Goal: Task Accomplishment & Management: Complete application form

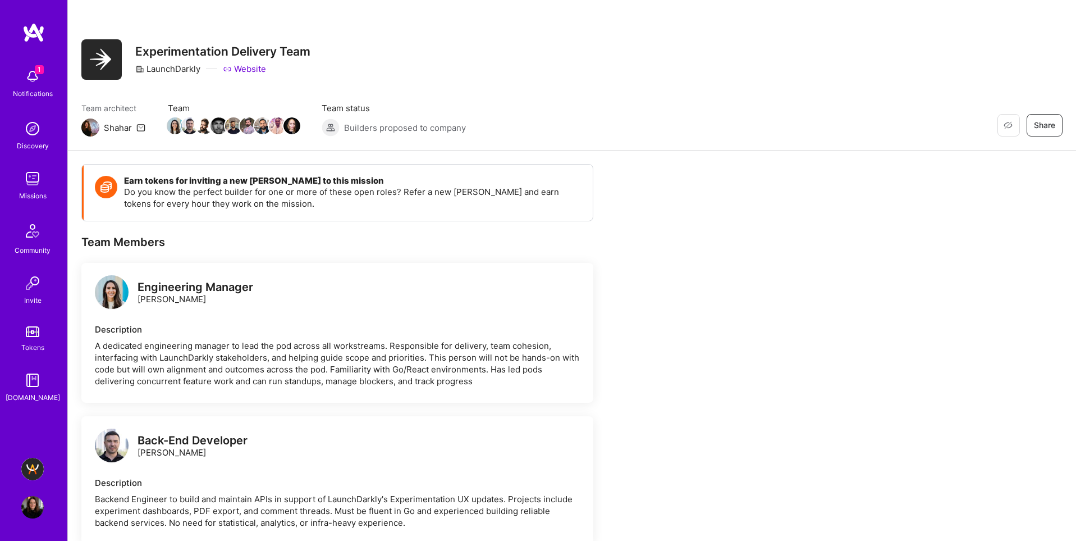
click at [33, 469] on img at bounding box center [32, 468] width 22 height 22
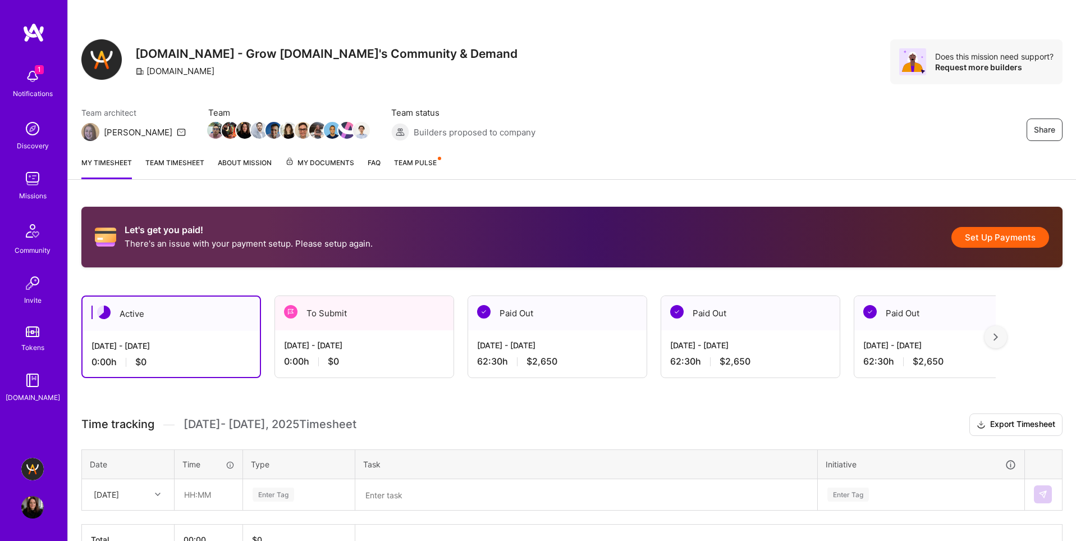
click at [379, 351] on div "[DATE] - [DATE] 0:00 h $0" at bounding box center [364, 353] width 178 height 46
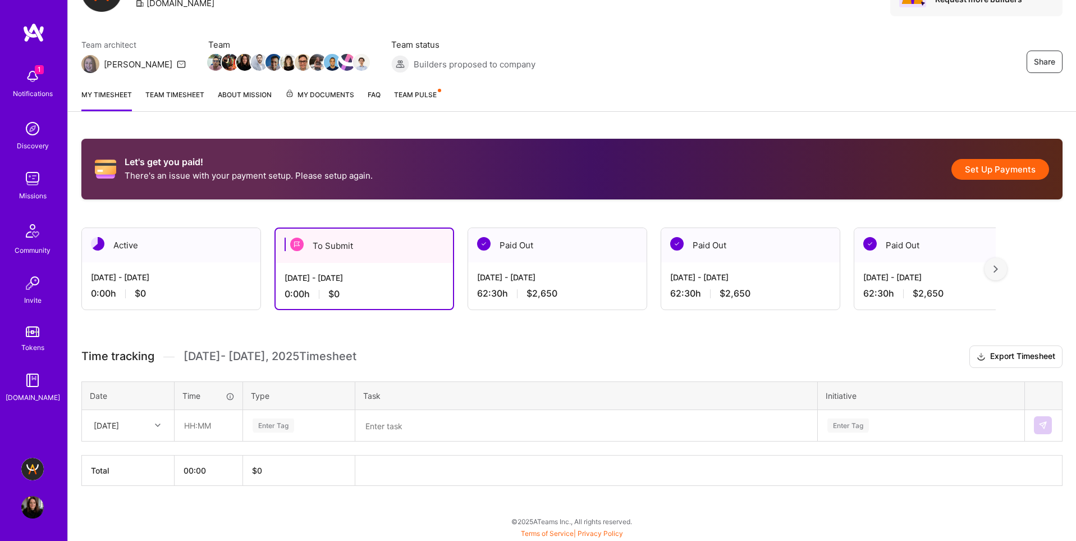
scroll to position [69, 0]
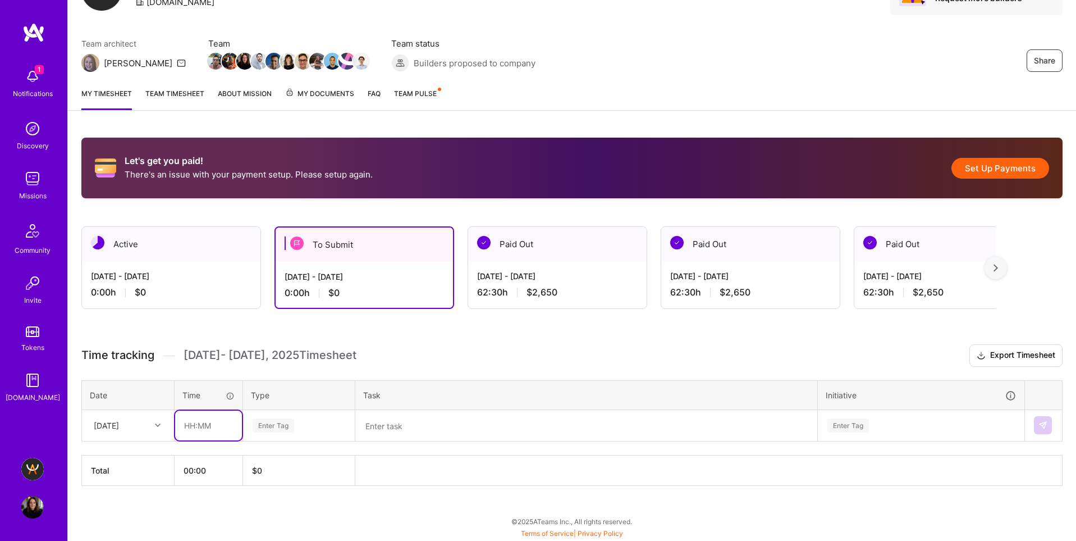
click at [188, 428] on input "text" at bounding box center [208, 425] width 67 height 30
type input "05:00"
type input "oper"
drag, startPoint x: 272, startPoint y: 458, endPoint x: 378, endPoint y: 446, distance: 106.8
click at [272, 458] on span "Operational" at bounding box center [273, 461] width 48 height 15
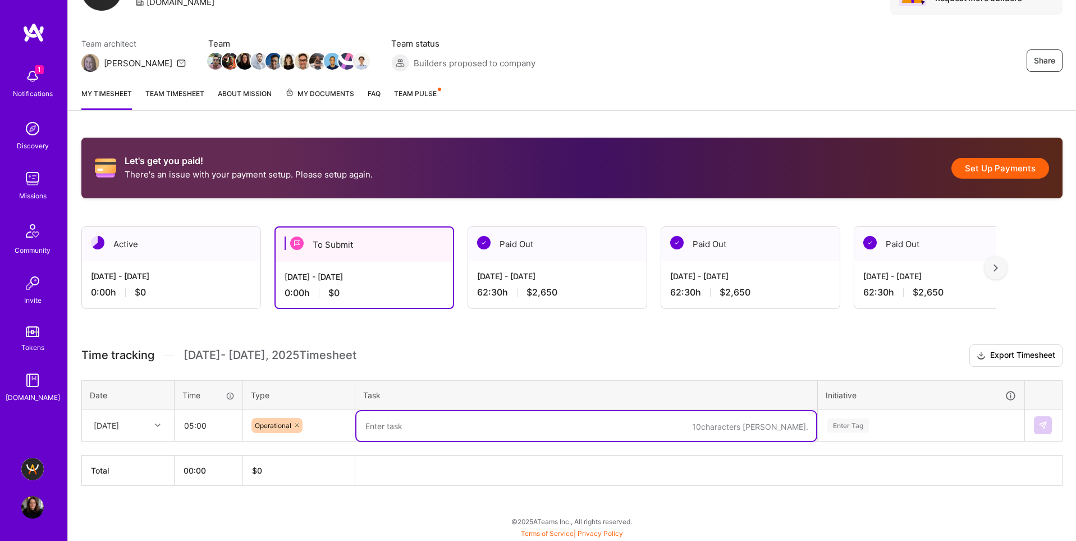
click at [417, 426] on textarea at bounding box center [586, 426] width 460 height 30
type textarea "Support across zendesk and slack"
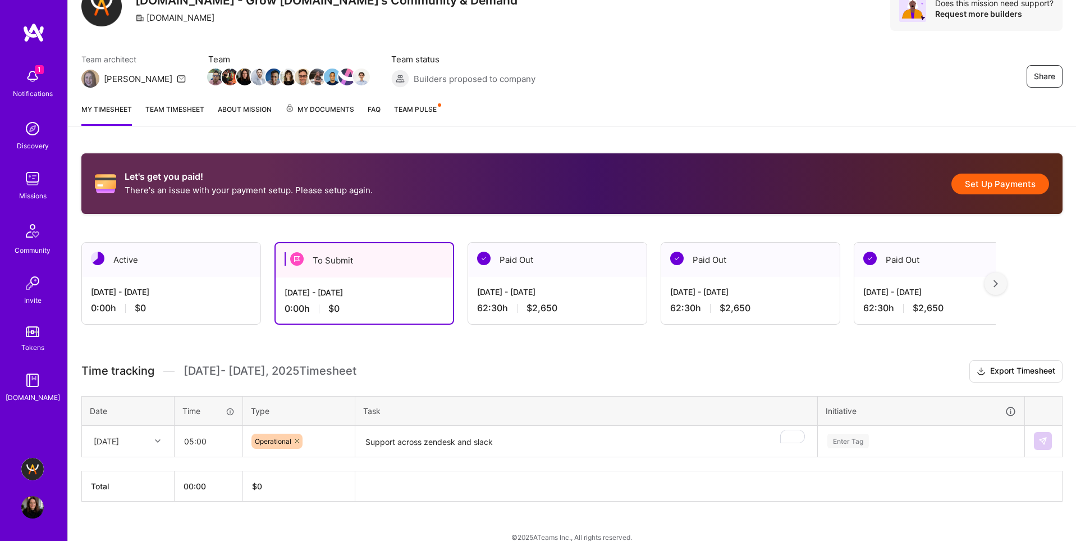
scroll to position [52, 0]
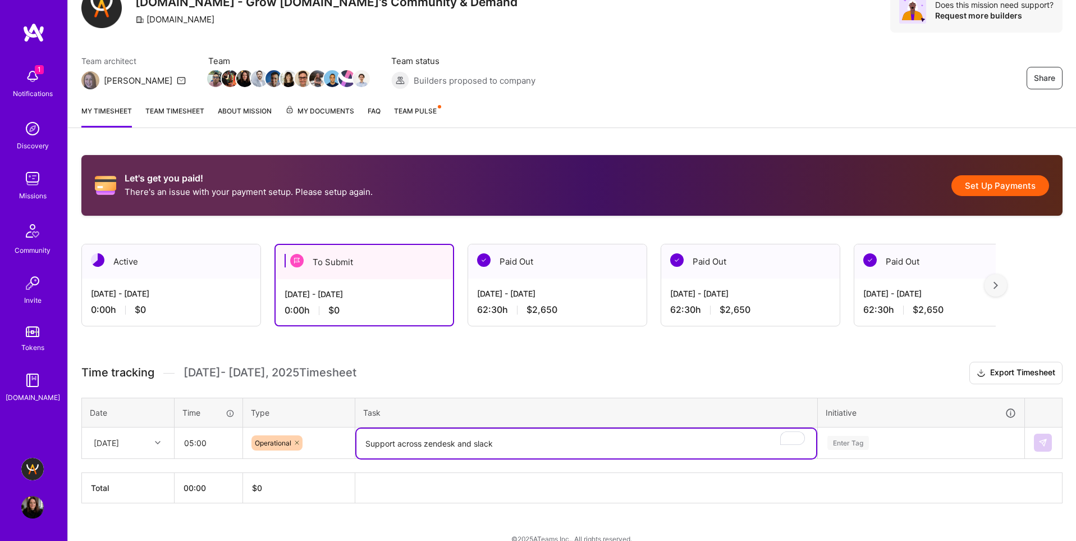
drag, startPoint x: 494, startPoint y: 446, endPoint x: 540, endPoint y: 439, distance: 45.9
click at [502, 445] on textarea "Support across zendesk and slack" at bounding box center [586, 443] width 460 height 30
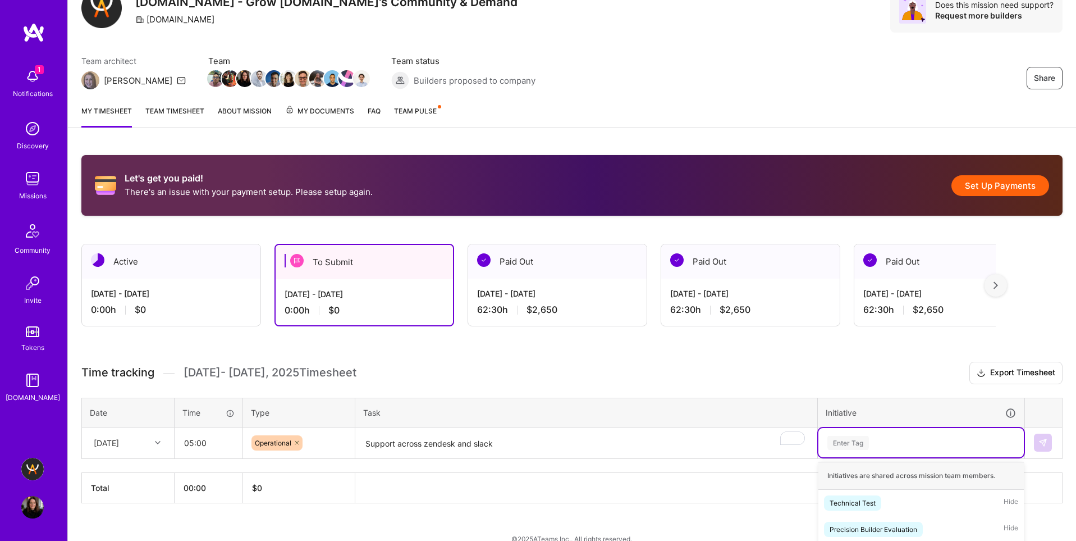
click at [872, 447] on div "option Call Scheduling focused, 3 of 61. 61 results available. Use Up and Down …" at bounding box center [920, 442] width 205 height 29
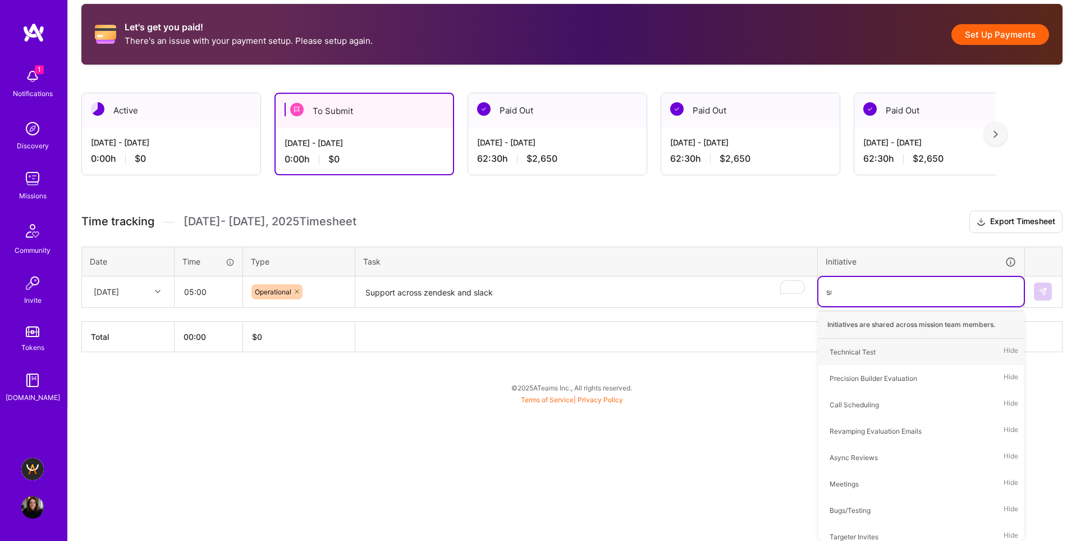
scroll to position [91, 0]
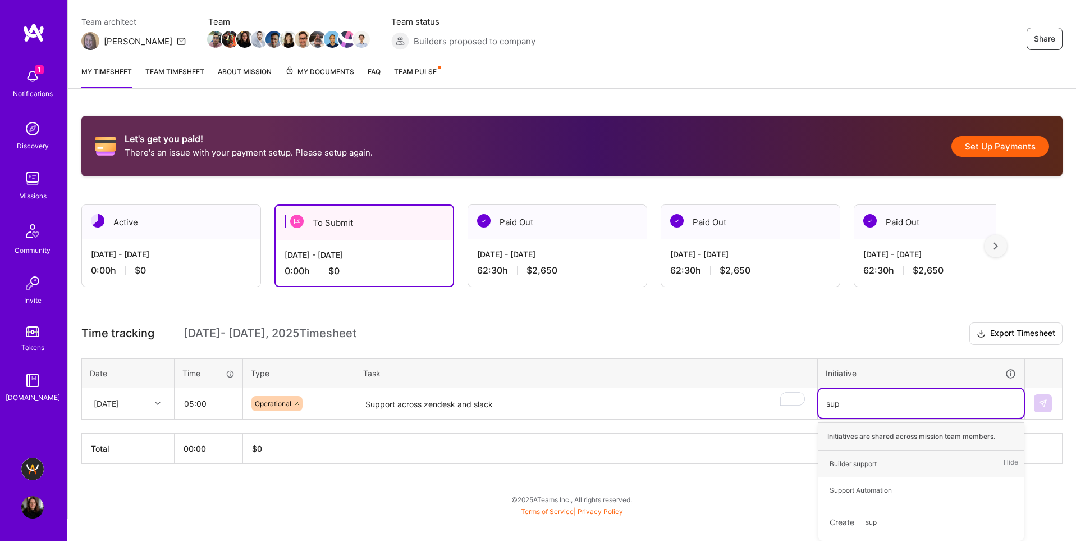
type input "supp"
click at [855, 462] on div "Builder support" at bounding box center [853, 463] width 47 height 12
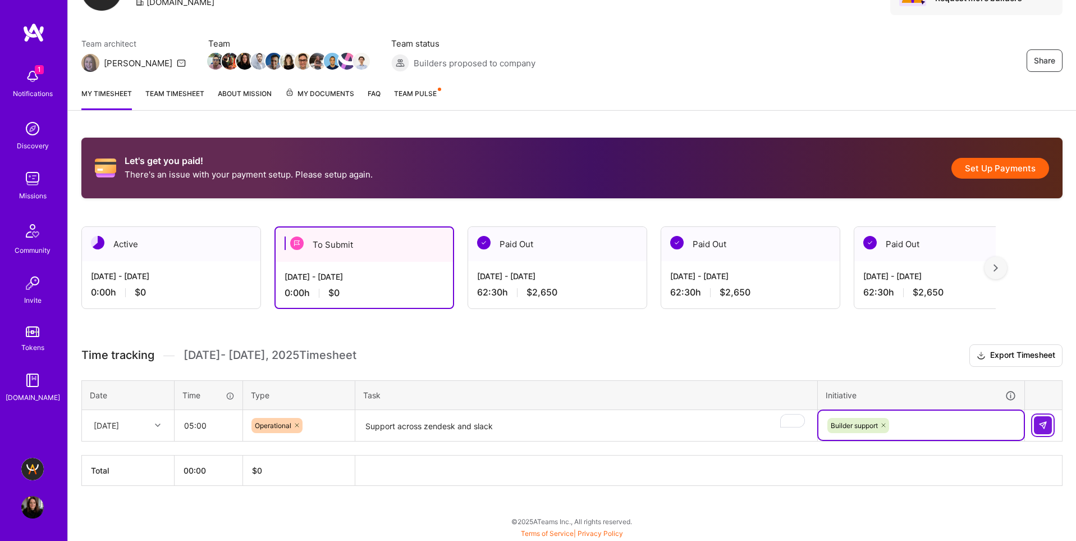
click at [1045, 425] on img at bounding box center [1042, 424] width 9 height 9
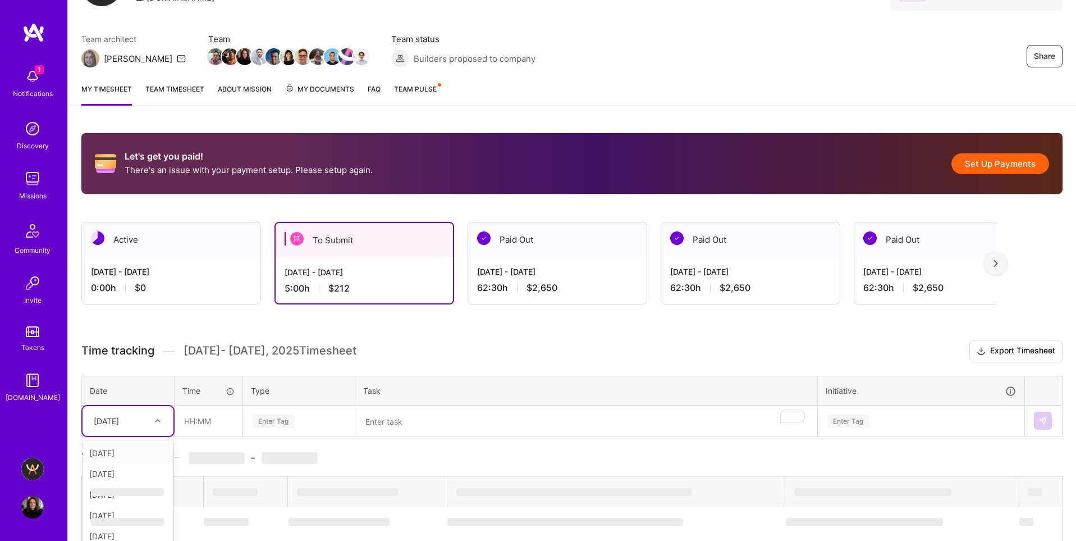
scroll to position [141, 0]
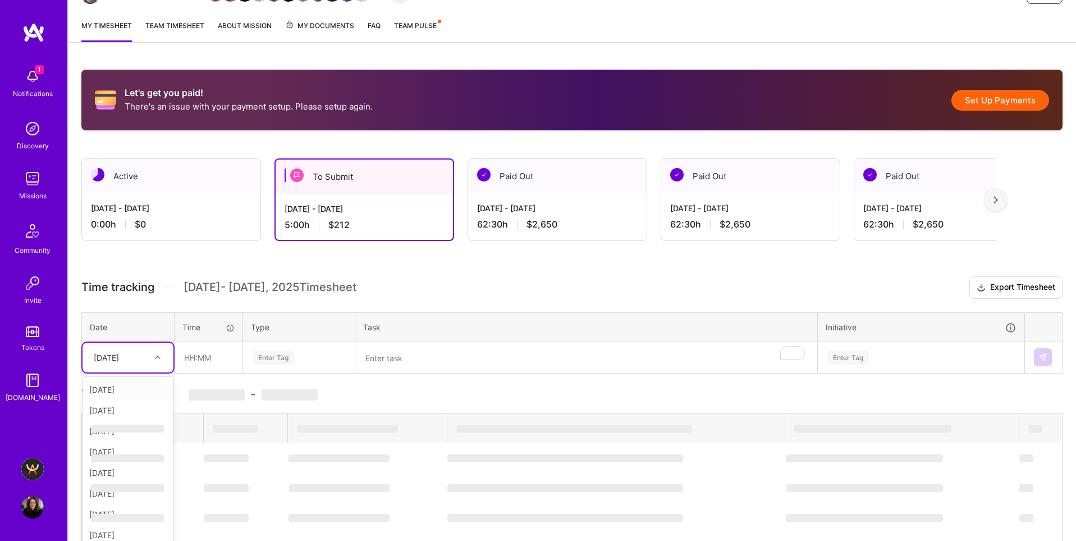
click at [120, 372] on div "option [DATE] focused, 2 of 15. 14 results available. Use Up and Down to choose…" at bounding box center [128, 357] width 91 height 30
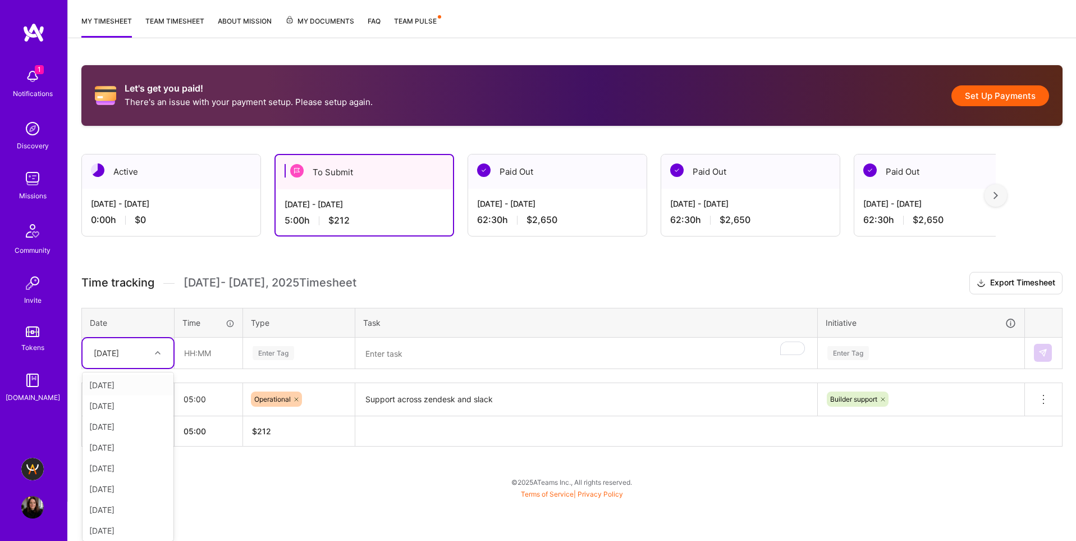
click at [115, 389] on div "[DATE]" at bounding box center [128, 384] width 91 height 21
click at [106, 368] on div "option [DATE], selected. option [DATE] focused, 1 of 15. 14 results available. …" at bounding box center [128, 353] width 91 height 30
click at [103, 428] on div "[DATE]" at bounding box center [128, 426] width 91 height 21
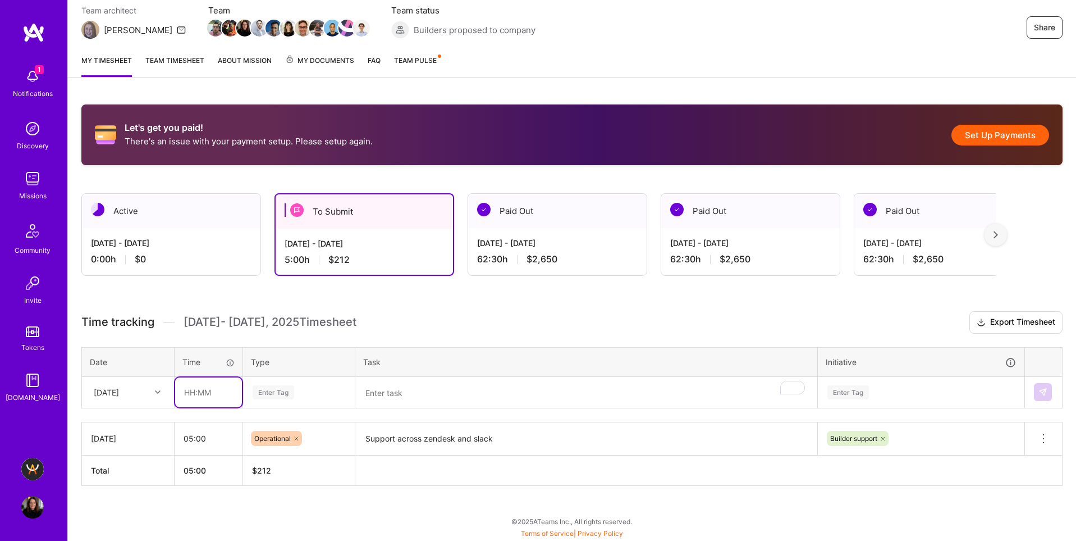
click at [200, 393] on input "text" at bounding box center [208, 392] width 67 height 30
type input "05:00"
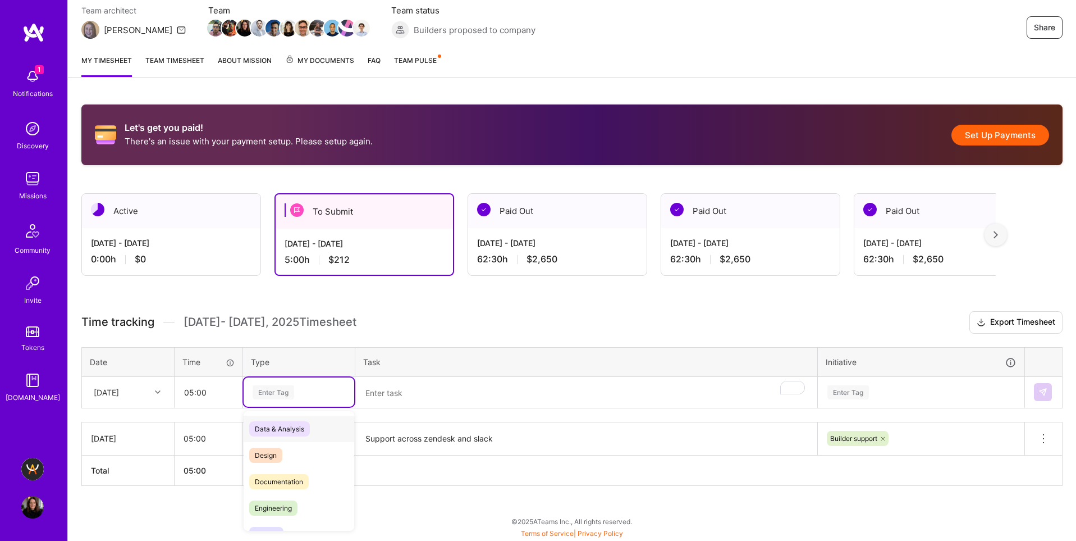
click at [277, 397] on div "Enter Tag" at bounding box center [274, 391] width 42 height 17
type input "oper"
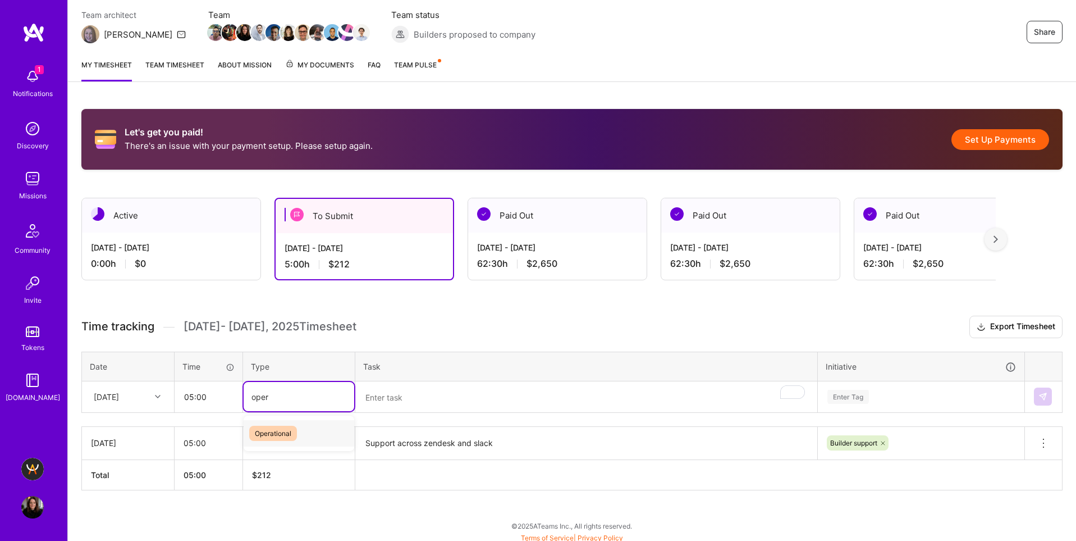
click at [275, 434] on span "Operational" at bounding box center [273, 432] width 48 height 15
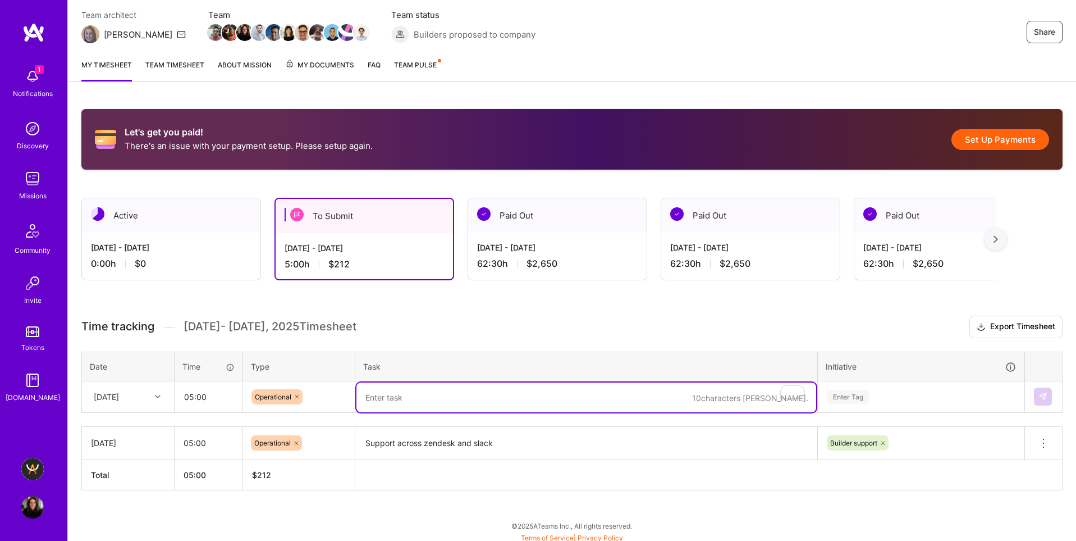
click at [388, 400] on textarea "To enrich screen reader interactions, please activate Accessibility in Grammarl…" at bounding box center [586, 397] width 460 height 30
paste textarea "[EMAIL_ADDRESS][DOMAIN_NAME]"
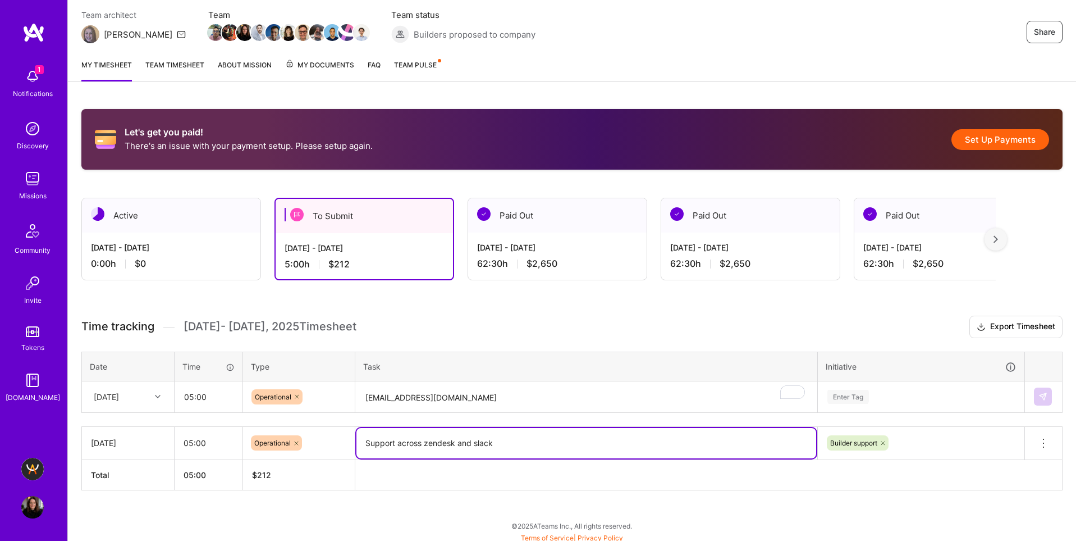
drag, startPoint x: 510, startPoint y: 441, endPoint x: 366, endPoint y: 446, distance: 144.3
click at [366, 446] on textarea "Support across zendesk and slack" at bounding box center [586, 443] width 460 height 30
click at [446, 390] on textarea "[EMAIL_ADDRESS][DOMAIN_NAME]" at bounding box center [586, 397] width 460 height 30
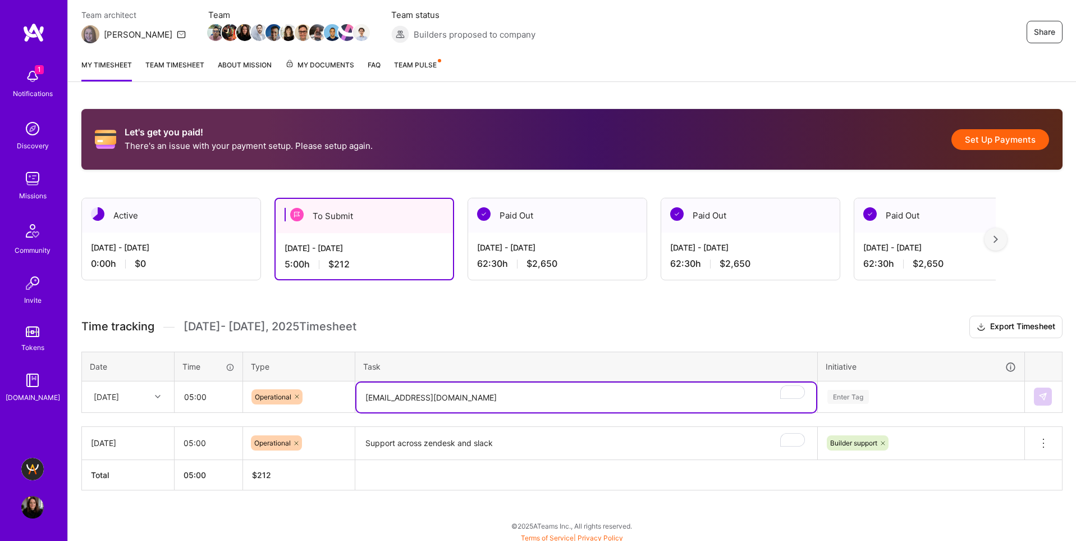
paste textarea "Support across zendesk and slack"
type textarea "Support across zendesk and slack"
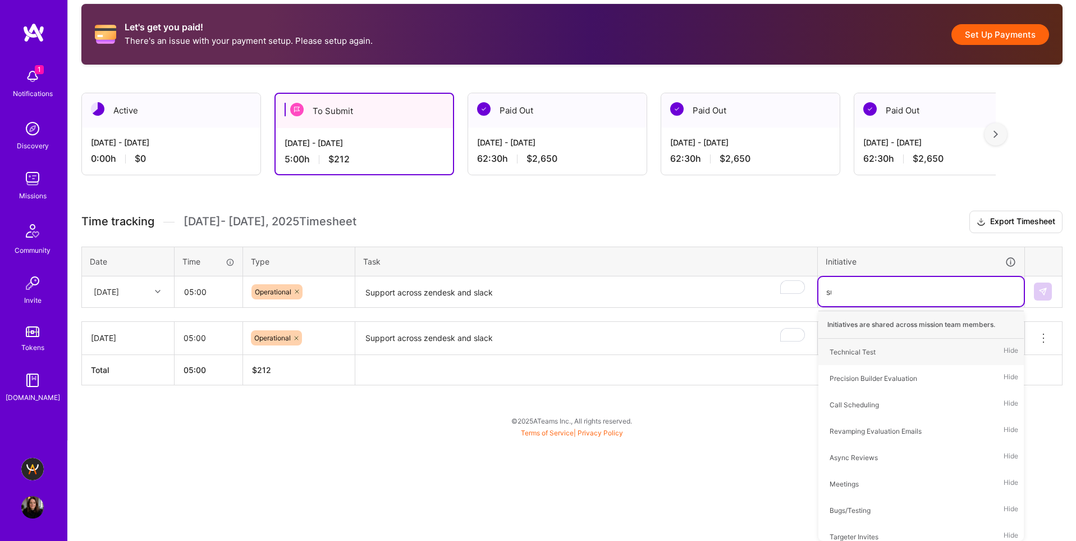
scroll to position [102, 0]
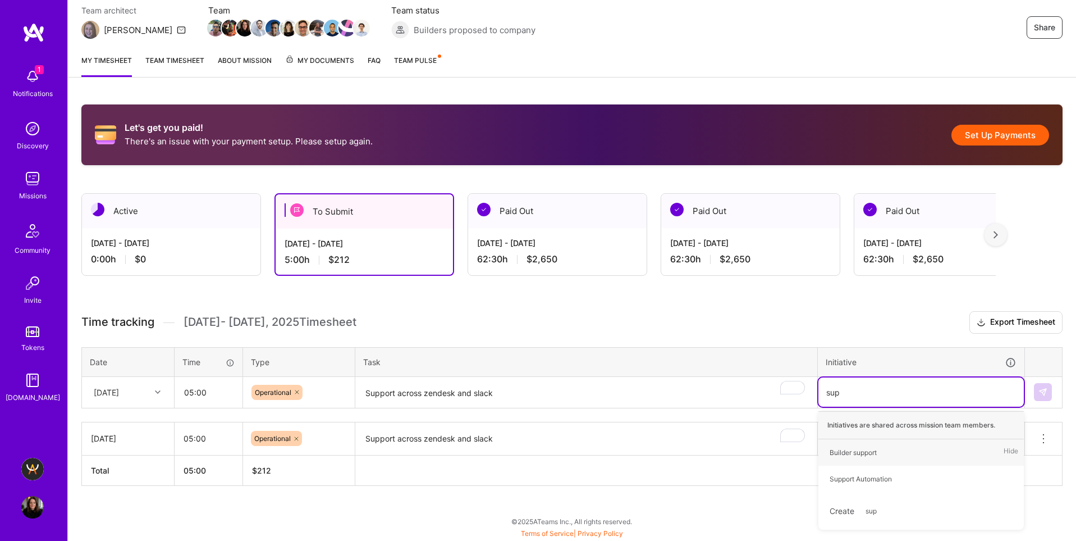
type input "supp"
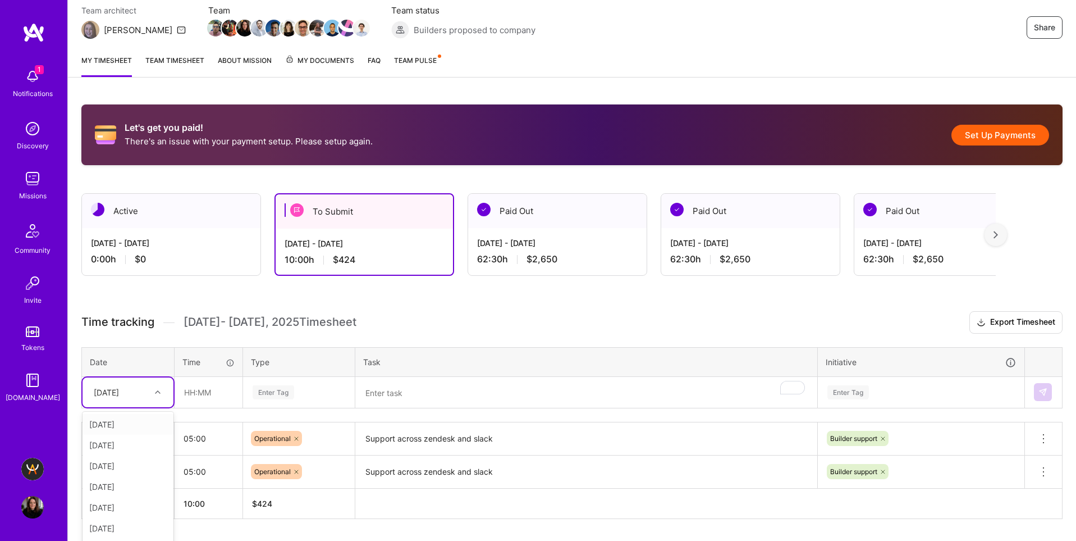
scroll to position [135, 0]
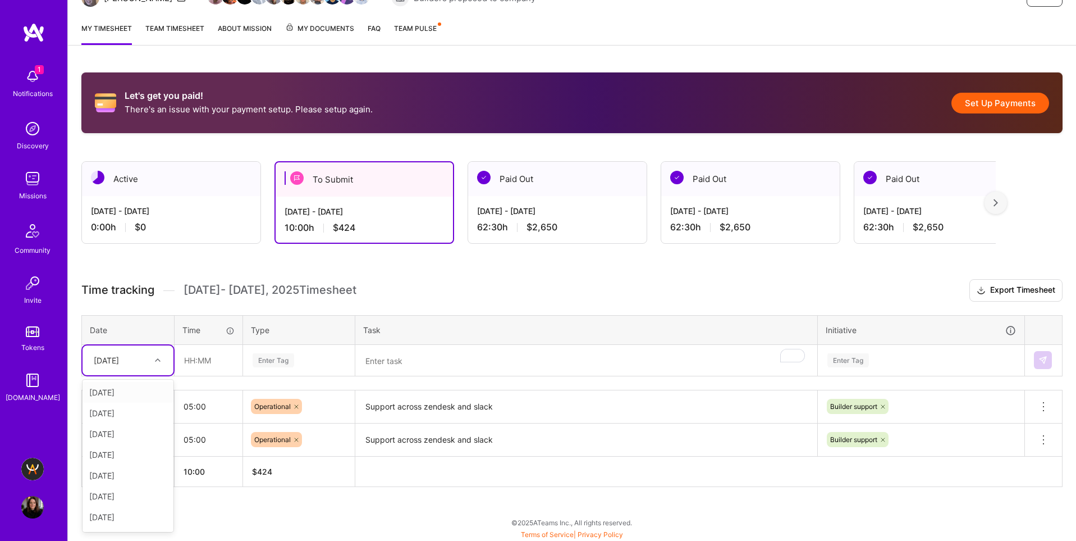
click at [122, 375] on div "option [DATE], selected. option [DATE] focused, 1 of 15. 14 results available. …" at bounding box center [128, 360] width 91 height 30
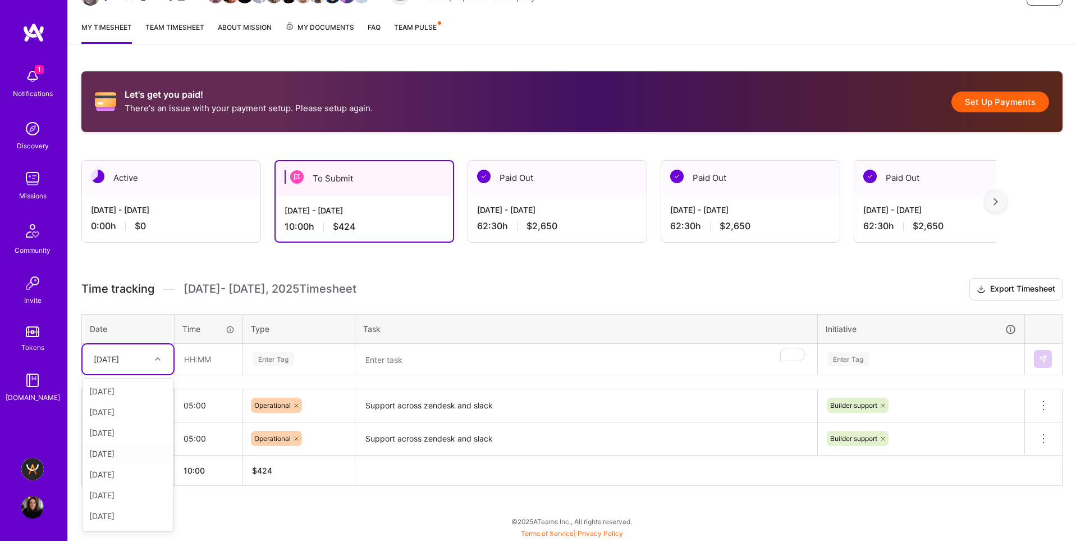
click at [118, 454] on div "[DATE]" at bounding box center [128, 453] width 91 height 21
click at [193, 362] on input "text" at bounding box center [208, 359] width 67 height 30
type input "05:00"
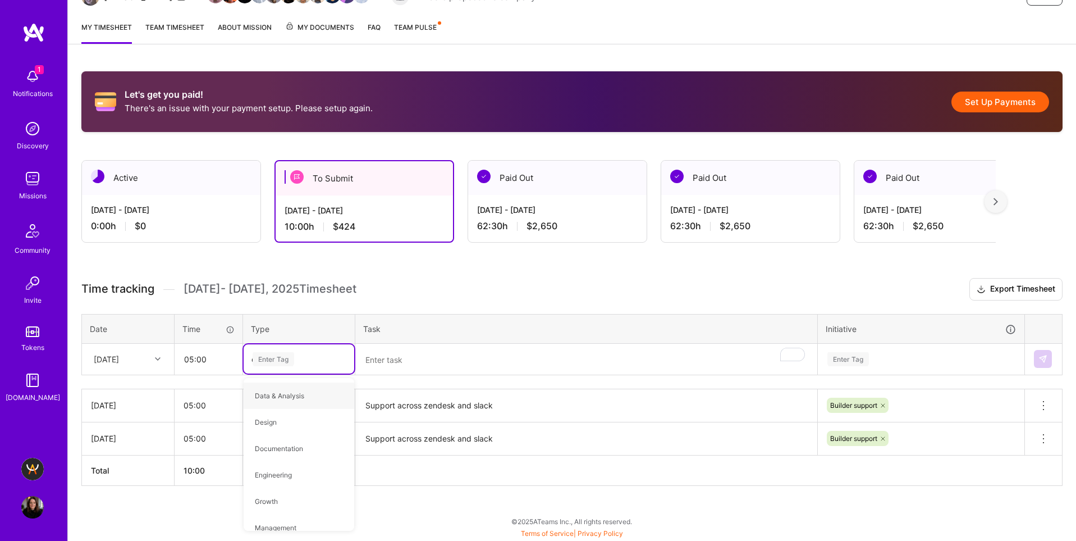
type input "oper"
click at [274, 398] on span "Operational" at bounding box center [273, 395] width 48 height 15
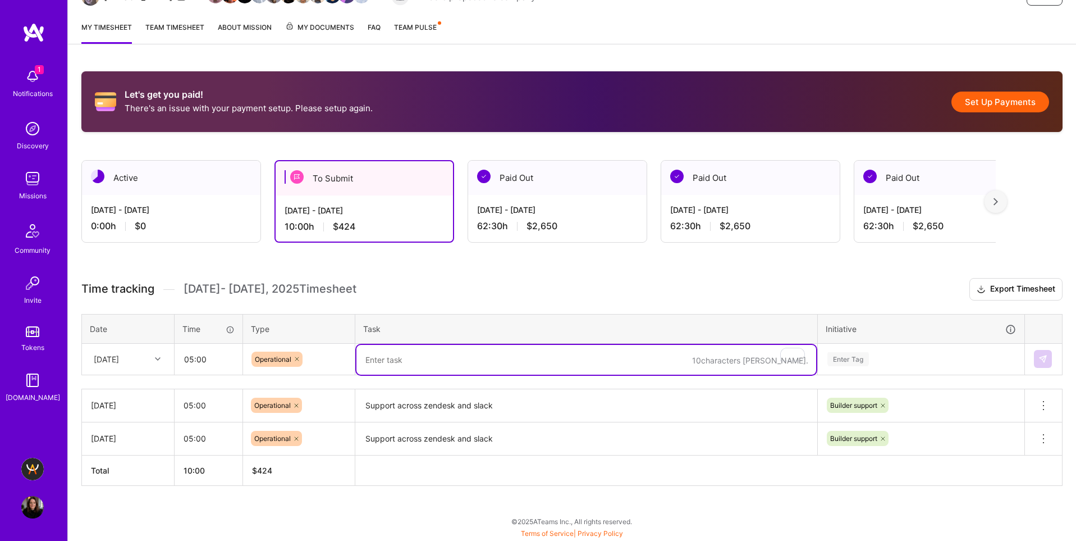
click at [383, 366] on textarea "To enrich screen reader interactions, please activate Accessibility in Grammarl…" at bounding box center [586, 360] width 460 height 30
paste textarea "Support across zendesk and slack"
type textarea "Support across zendesk and slack"
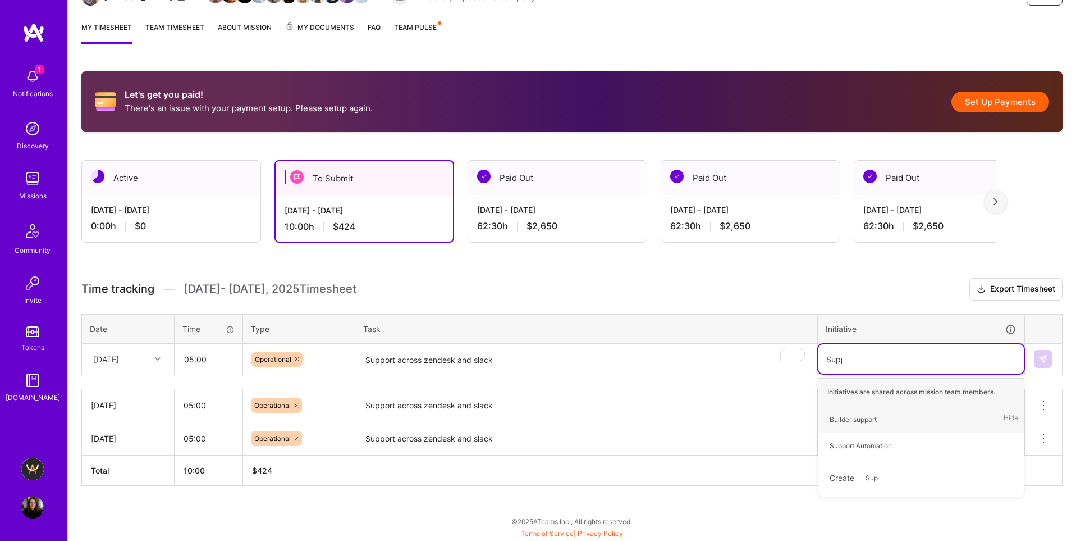
type input "Suppo"
click at [867, 422] on div "Builder support" at bounding box center [853, 419] width 47 height 12
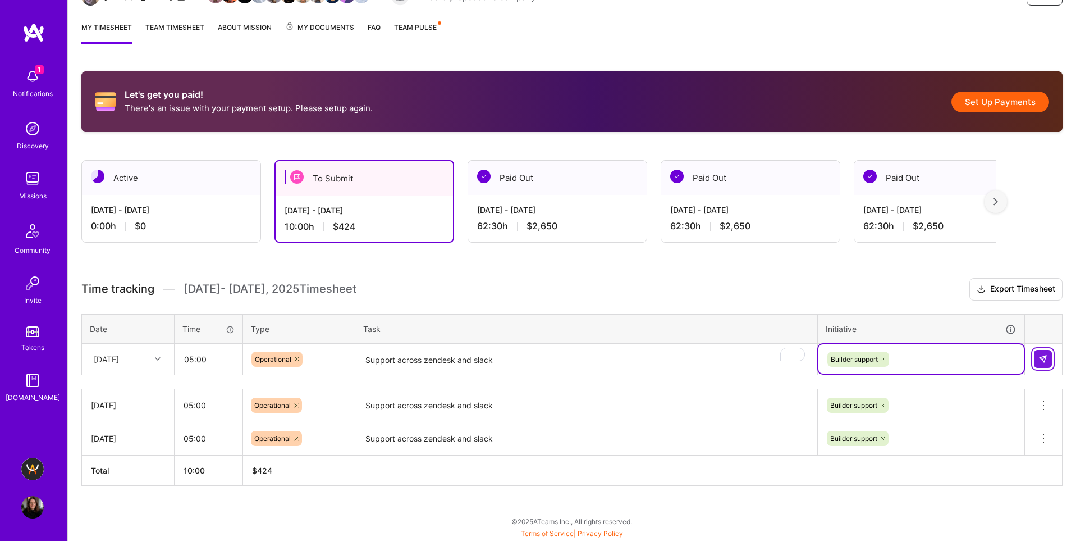
click at [1042, 358] on img at bounding box center [1042, 358] width 9 height 9
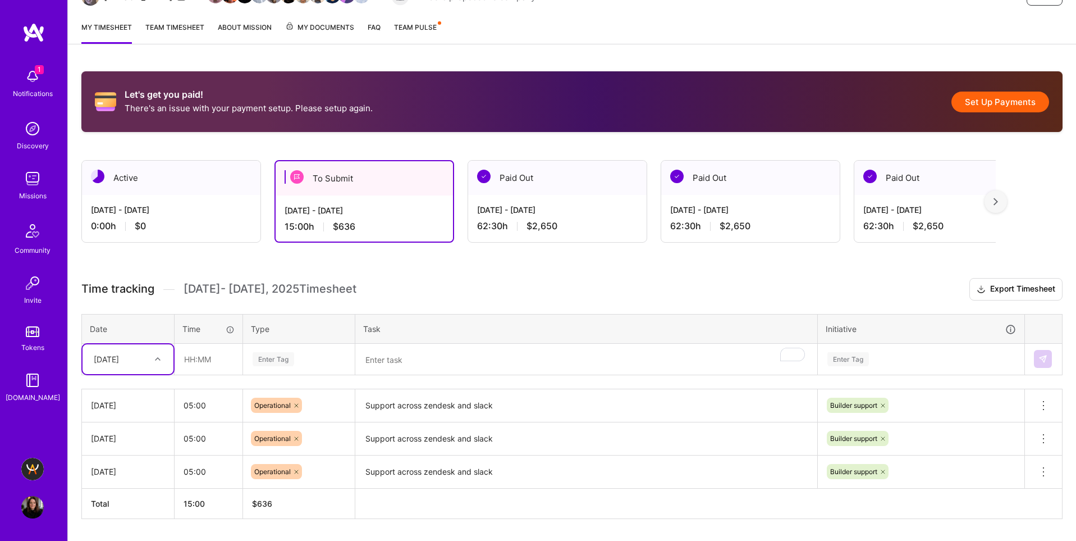
click at [122, 363] on div "[DATE]" at bounding box center [128, 359] width 91 height 30
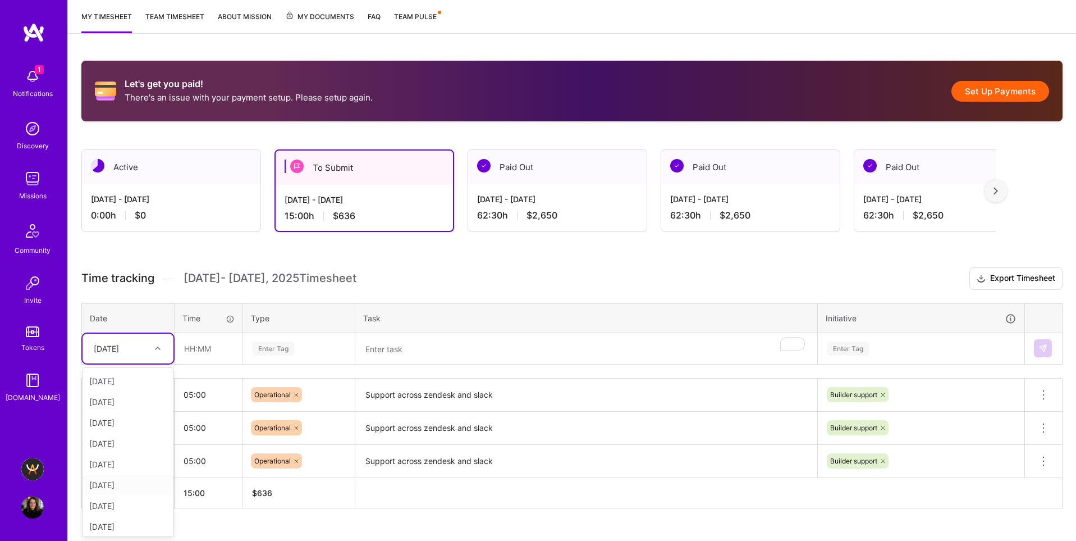
scroll to position [61, 0]
click at [100, 402] on div "[DATE]" at bounding box center [128, 402] width 91 height 21
type input "05:00"
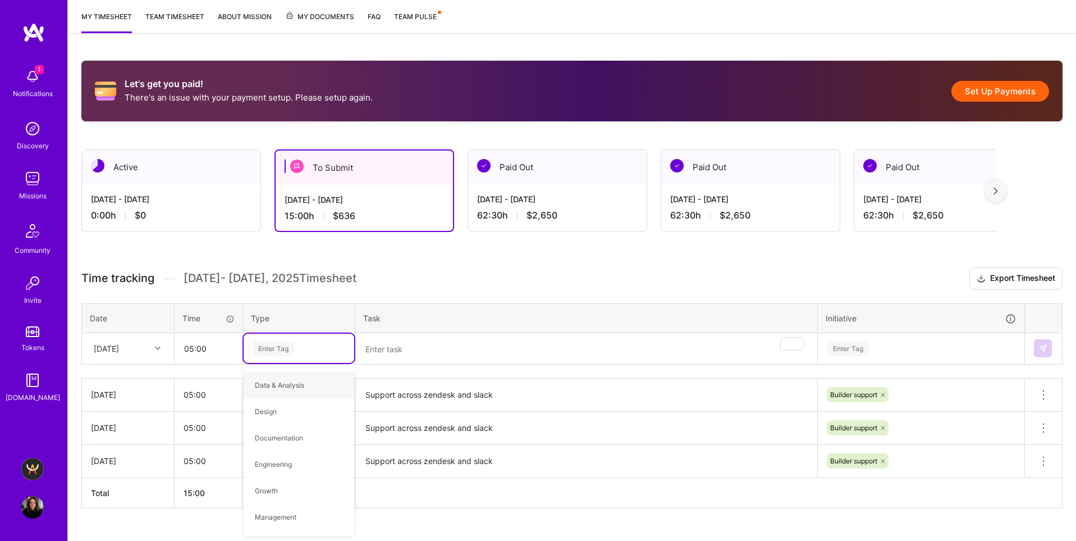
type input "p"
type input "oper"
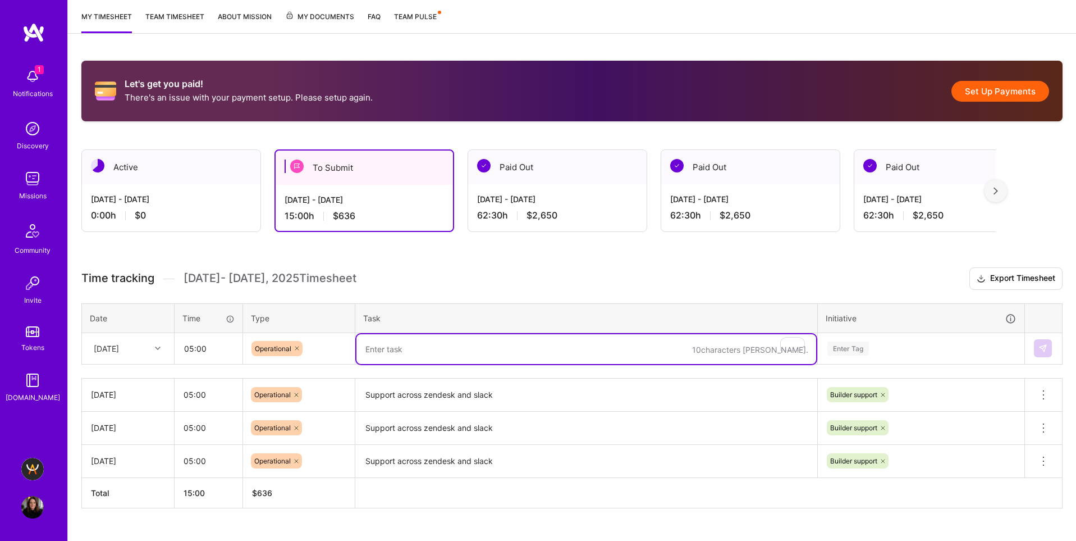
paste textarea "Support across zendesk and slack"
type textarea "Support across zendesk and slack"
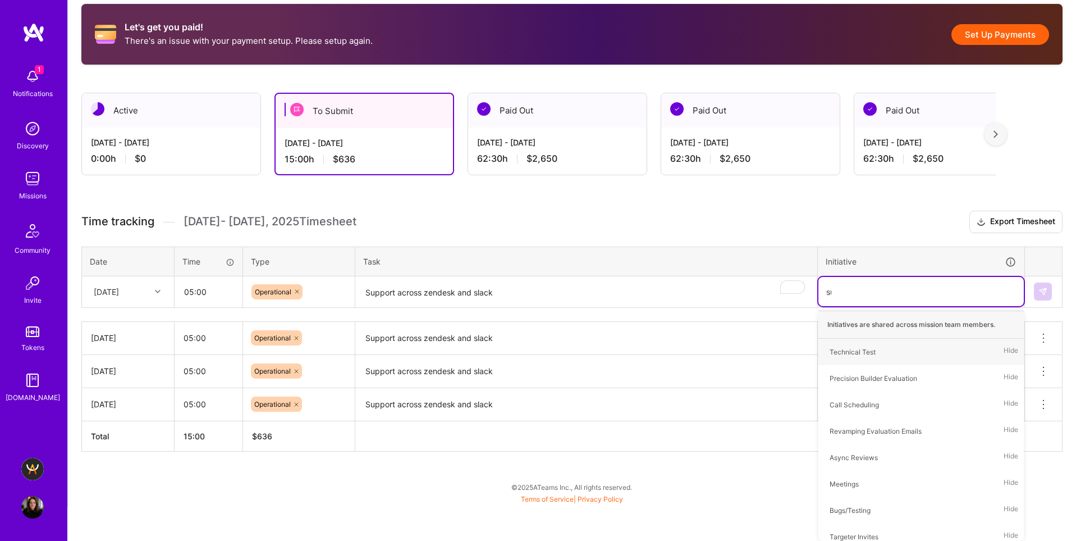
scroll to position [168, 0]
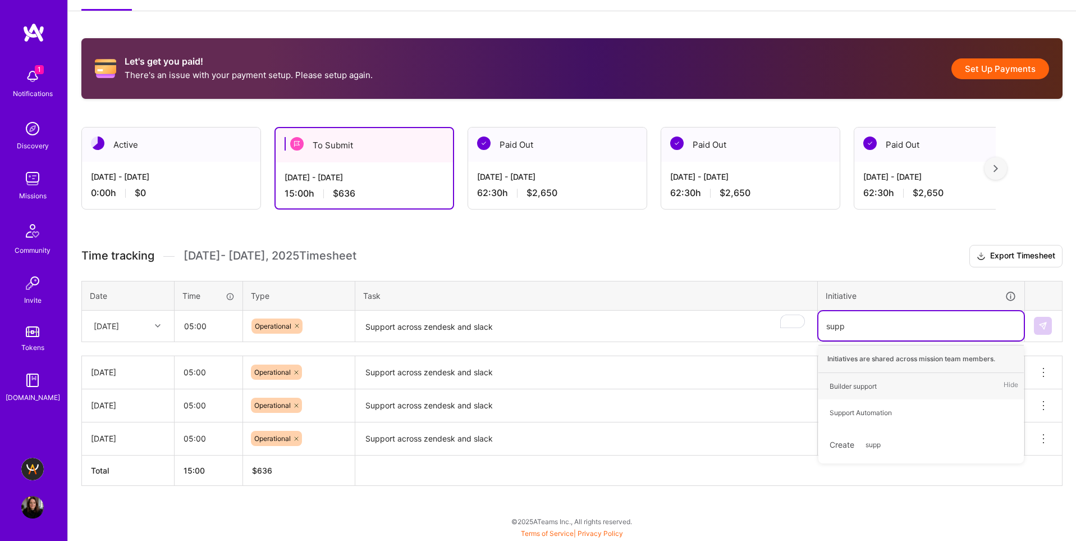
type input "suppo"
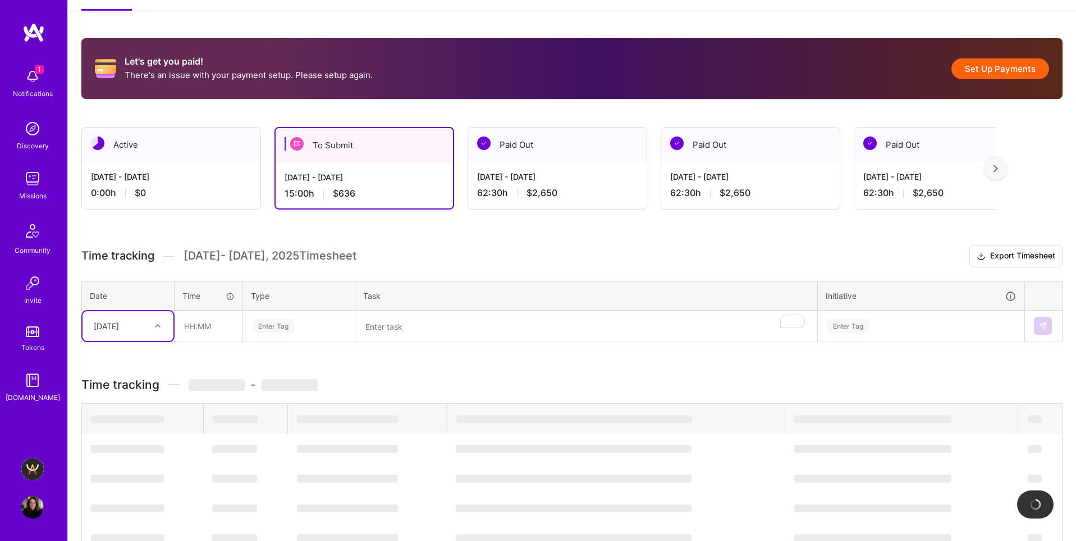
click at [119, 331] on div "[DATE]" at bounding box center [106, 326] width 25 height 12
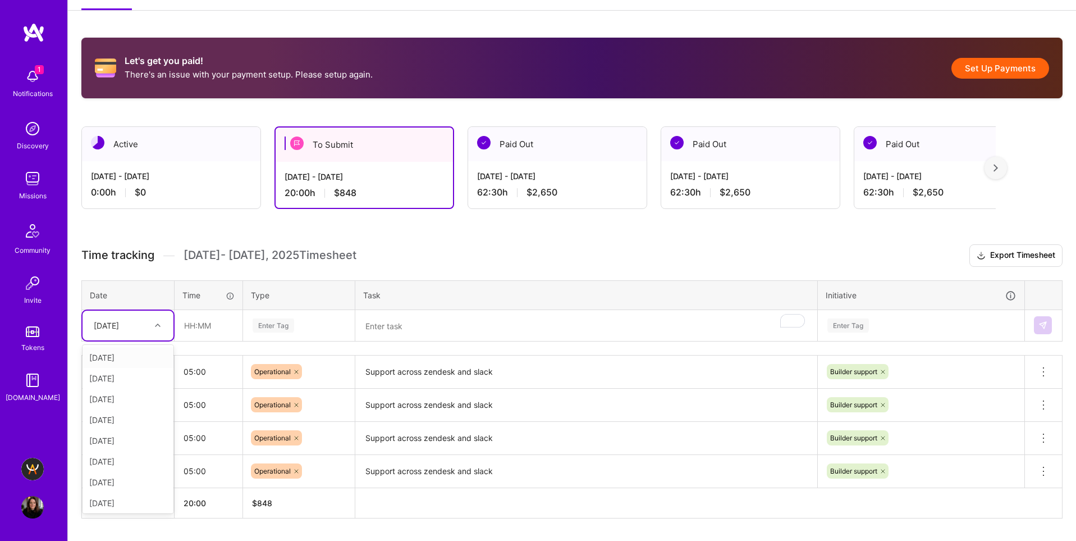
scroll to position [171, 0]
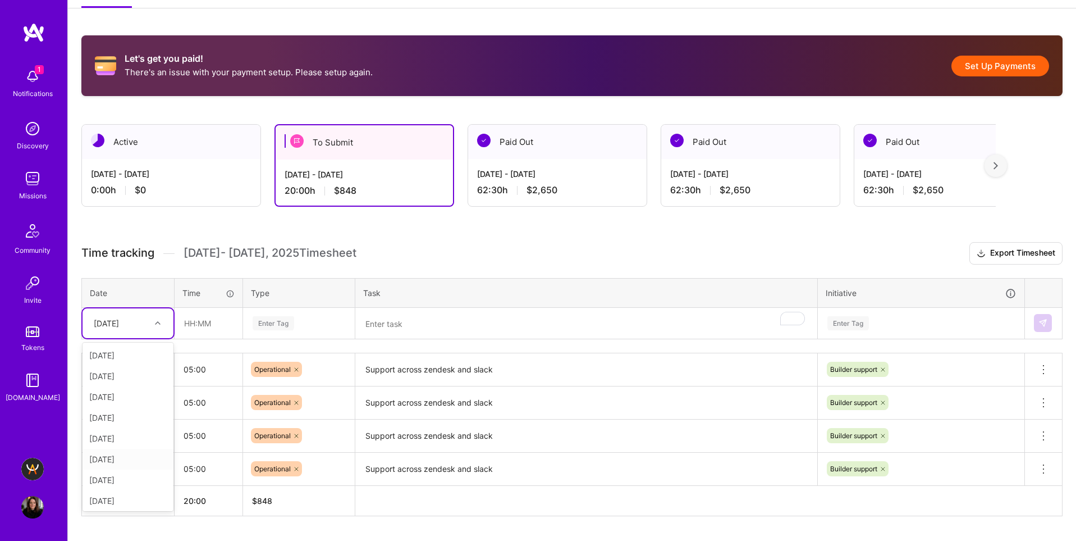
drag, startPoint x: 136, startPoint y: 463, endPoint x: 183, endPoint y: 437, distance: 54.0
click at [135, 463] on div "[DATE]" at bounding box center [128, 458] width 91 height 21
type input "05:00"
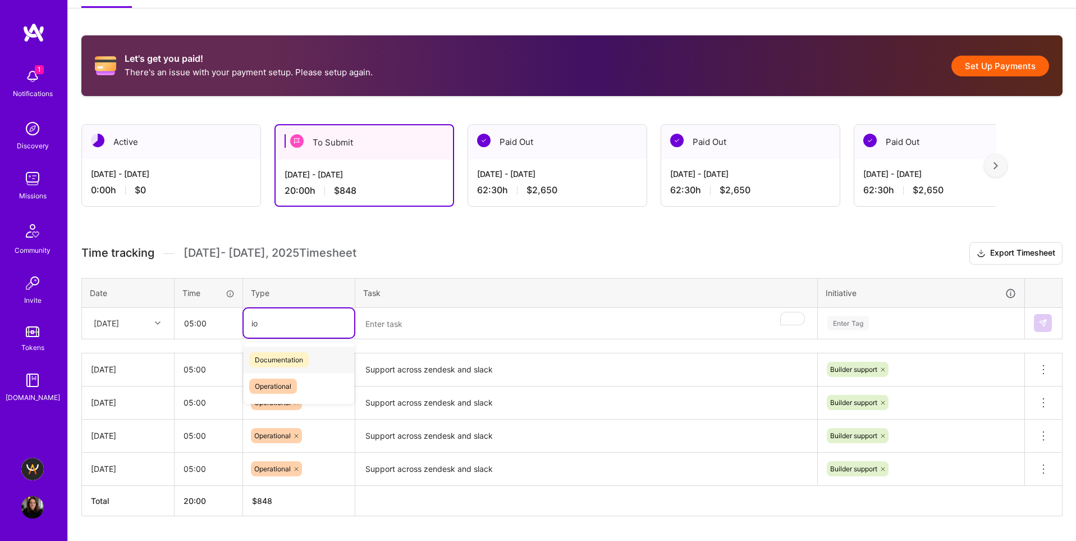
type input "i"
type input "oper"
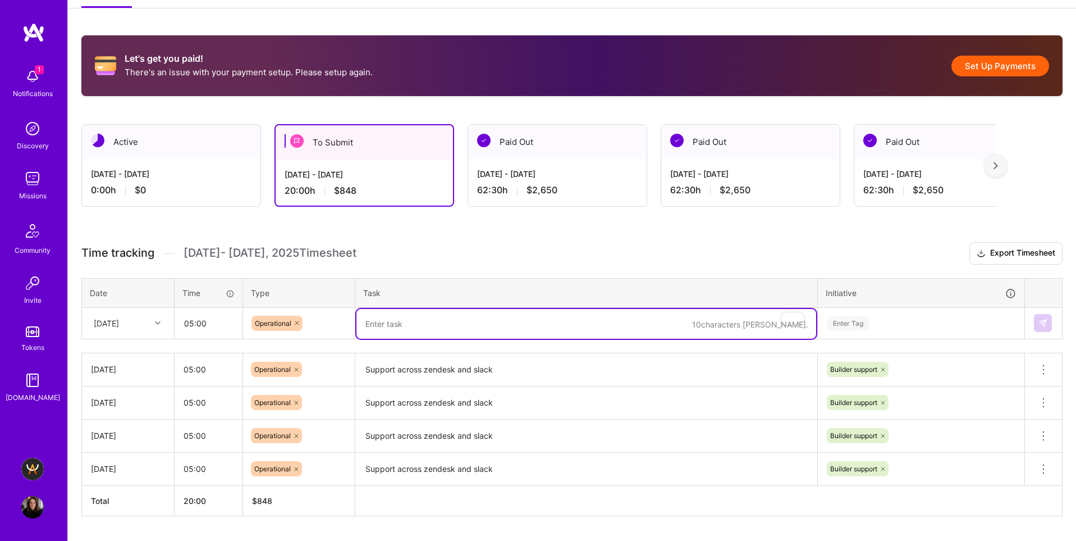
paste textarea "Support across zendesk and slack"
type textarea "Support across zendesk and slack"
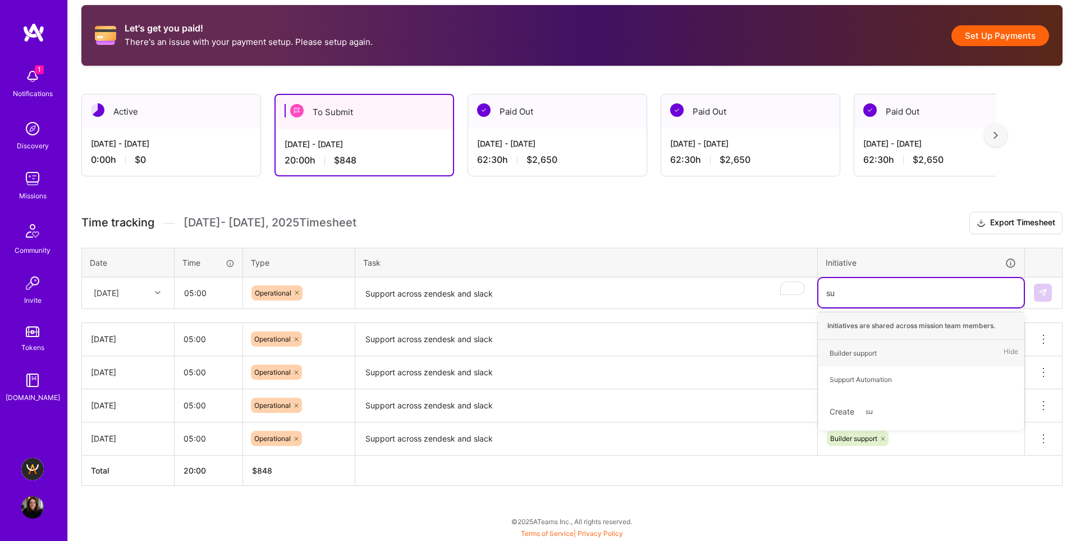
scroll to position [202, 0]
type input "suppo"
click at [876, 350] on div "Builder support" at bounding box center [853, 353] width 47 height 12
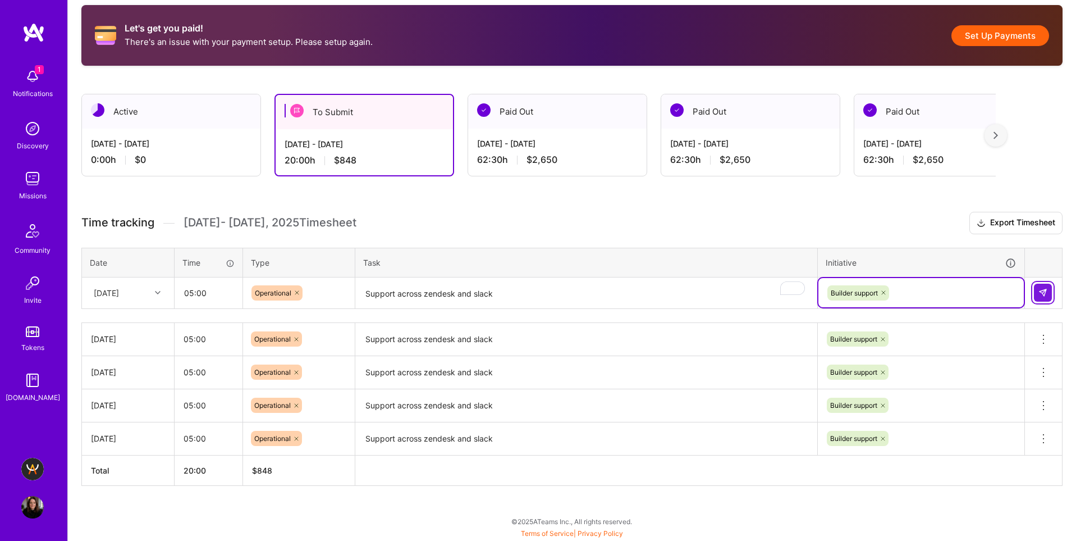
click at [1043, 290] on img at bounding box center [1042, 292] width 9 height 9
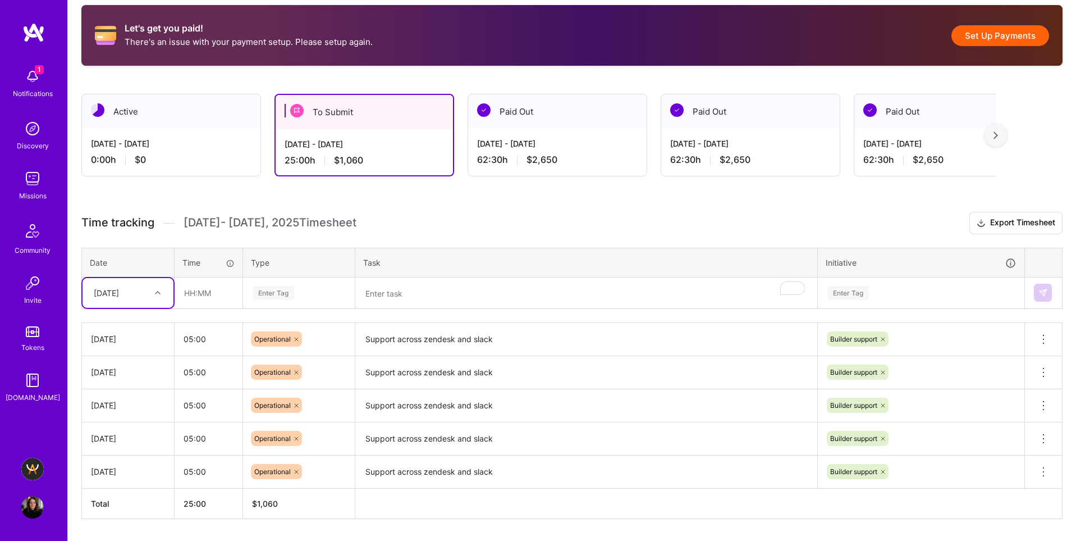
click at [108, 283] on div "[DATE]" at bounding box center [119, 292] width 62 height 19
click at [118, 447] on div "[DATE]" at bounding box center [128, 449] width 91 height 21
type input "05:00"
type input "oper"
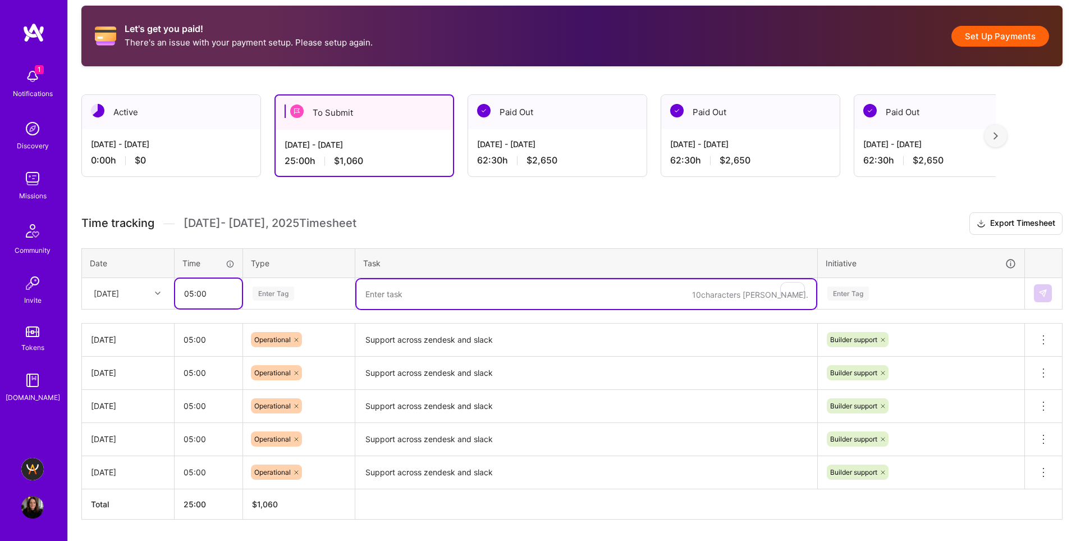
click at [215, 295] on input "05:00" at bounding box center [208, 293] width 67 height 30
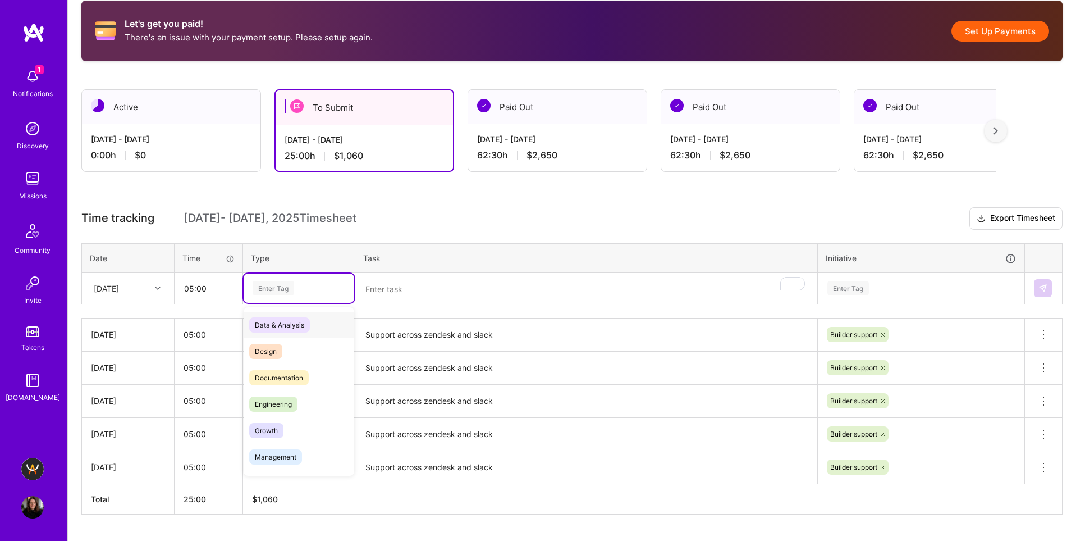
scroll to position [207, 0]
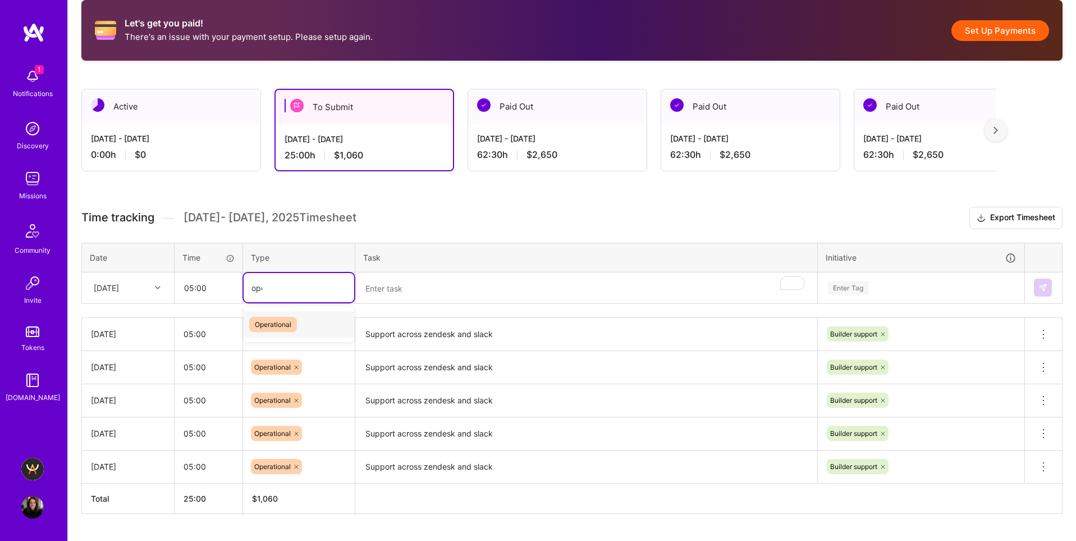
type input "oper"
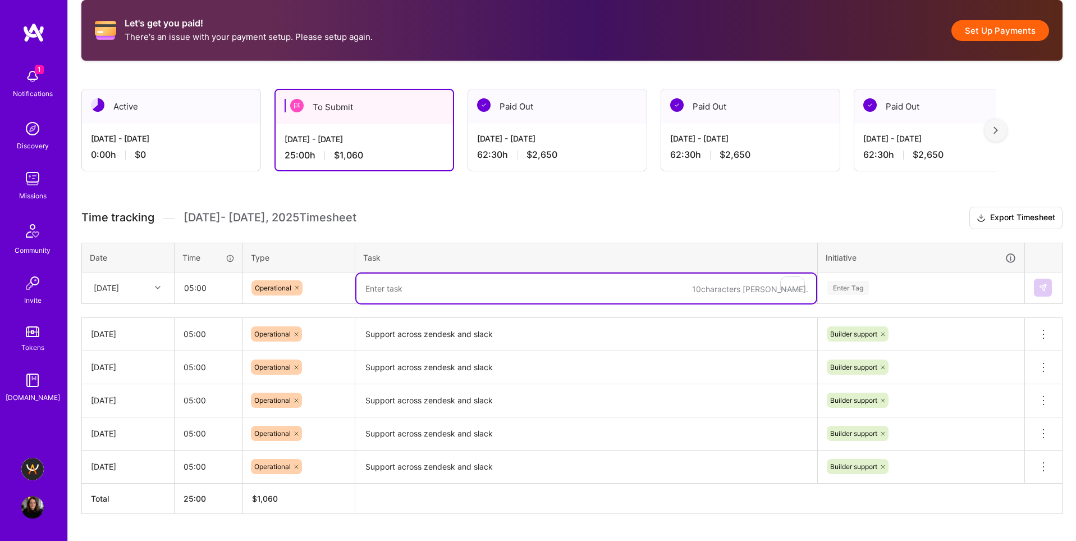
paste textarea "Support across zendesk and slack"
type textarea "Support across zendesk and slack"
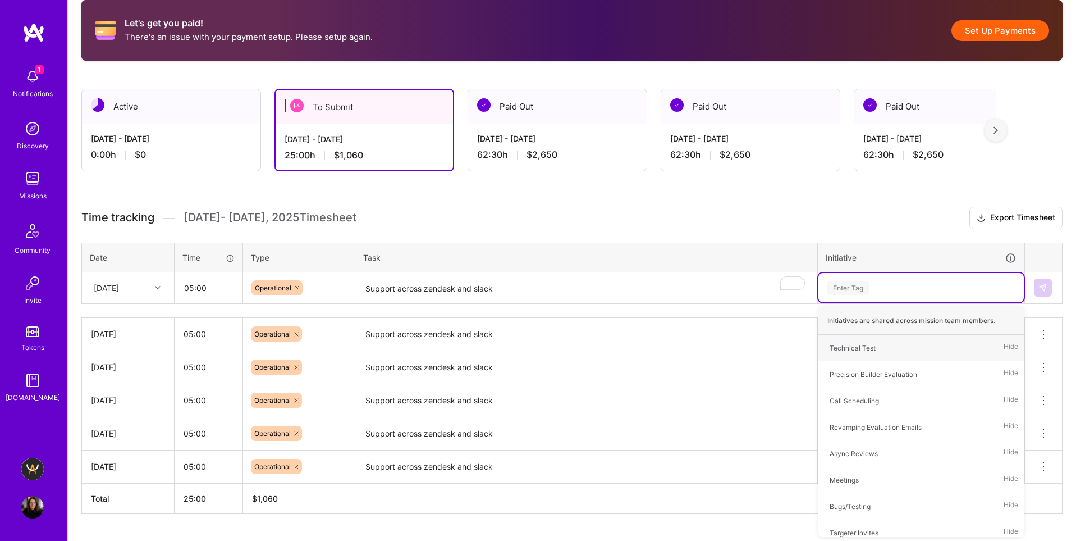
type input "u"
type input "sup"
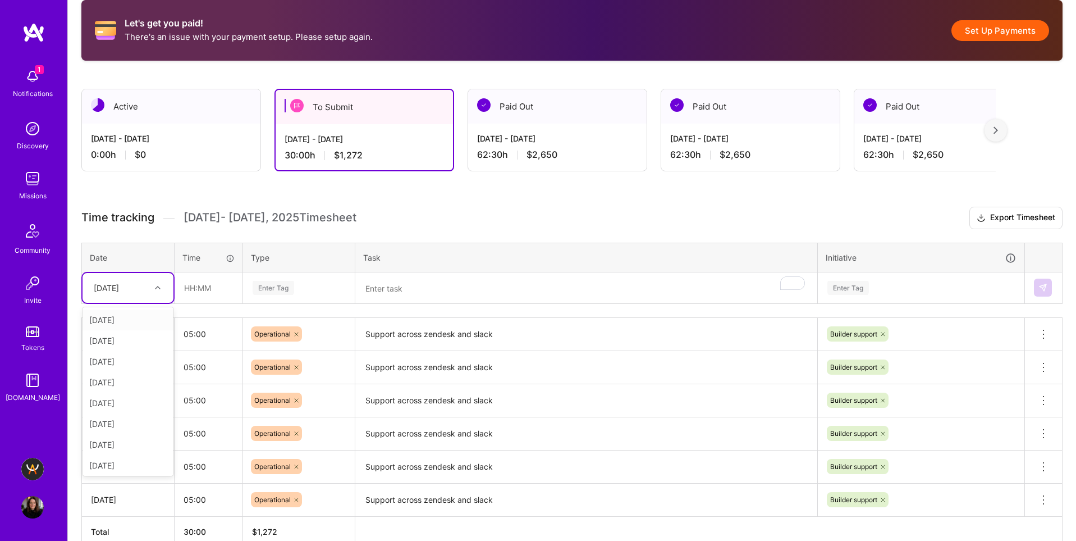
click at [104, 287] on div "[DATE]" at bounding box center [106, 288] width 25 height 12
click at [113, 422] on div "[DATE]" at bounding box center [128, 415] width 91 height 21
click at [217, 294] on input "text" at bounding box center [208, 288] width 67 height 30
type input "05:00"
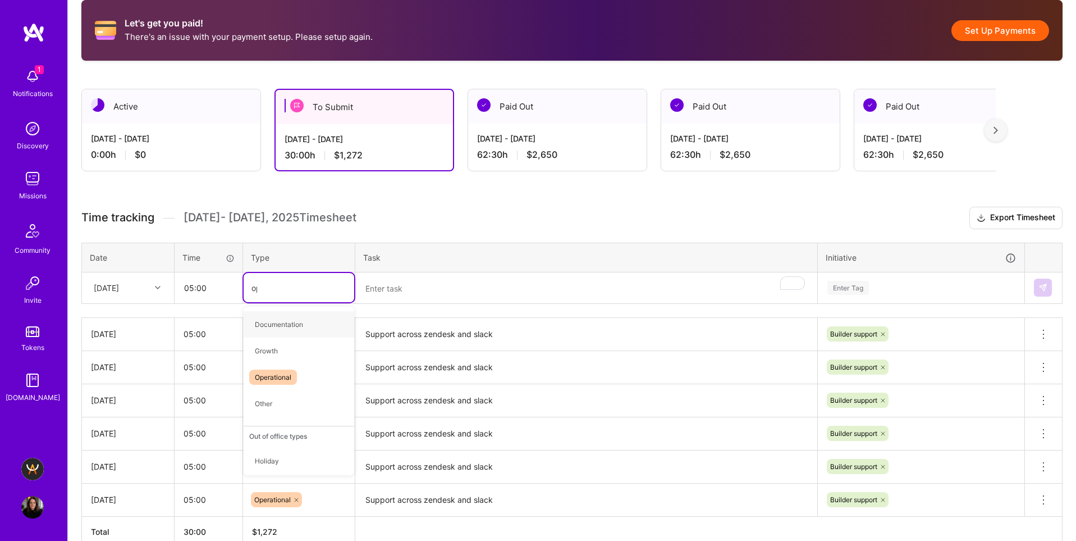
type input "oper"
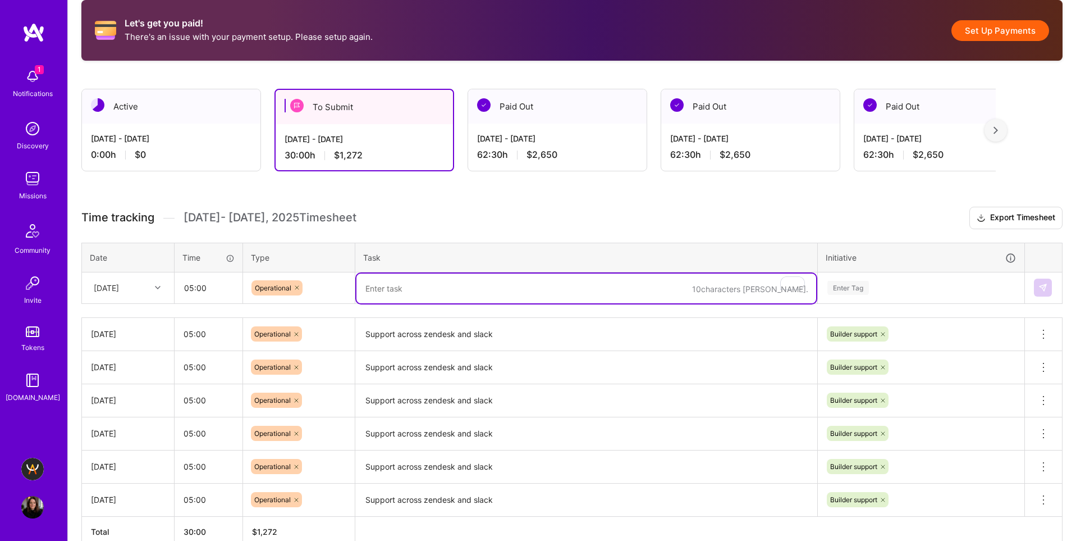
paste textarea "Support across zendesk and slack"
type textarea "Support across zendesk and slack"
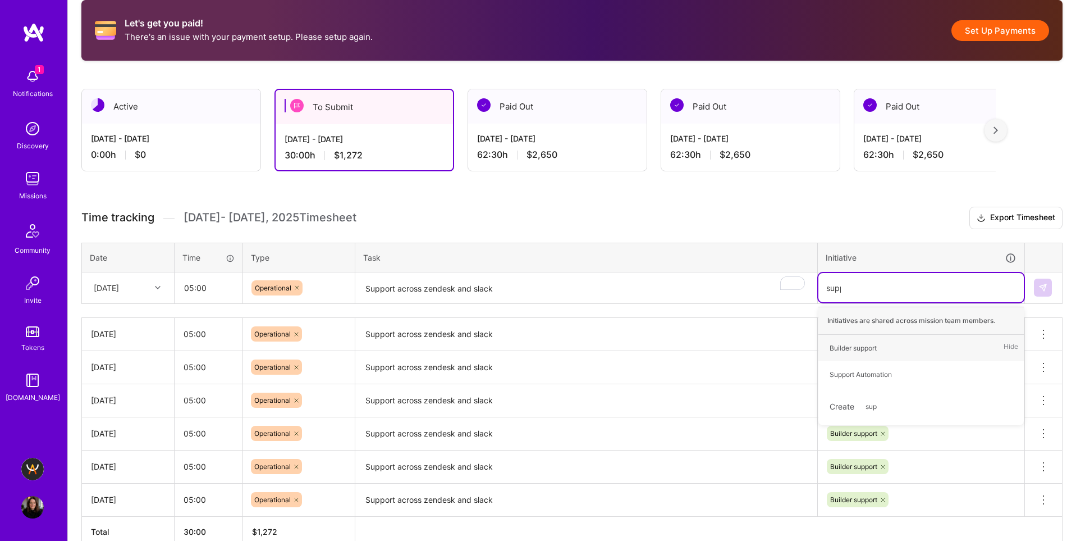
type input "suppo"
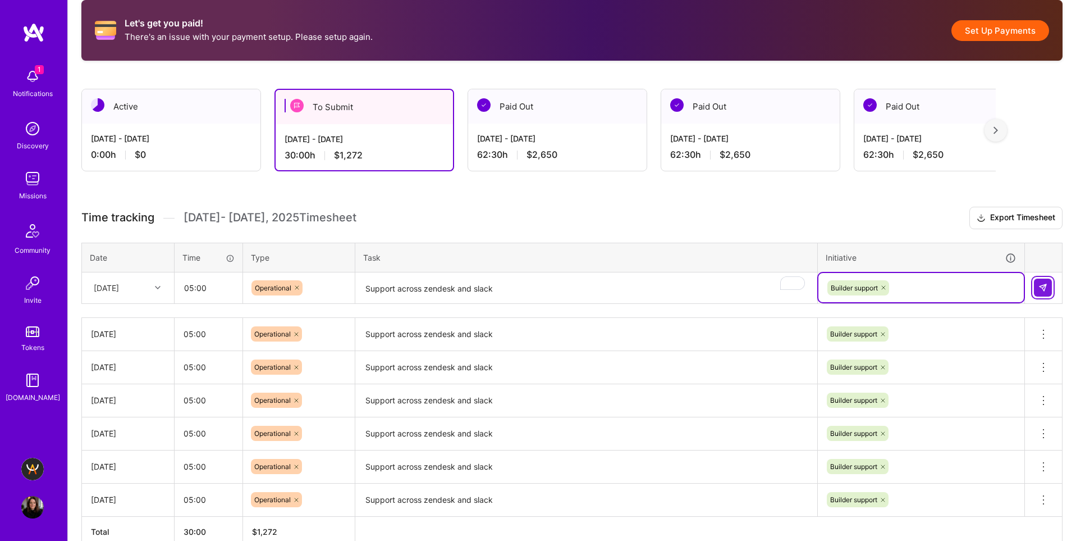
click at [1041, 289] on img at bounding box center [1042, 287] width 9 height 9
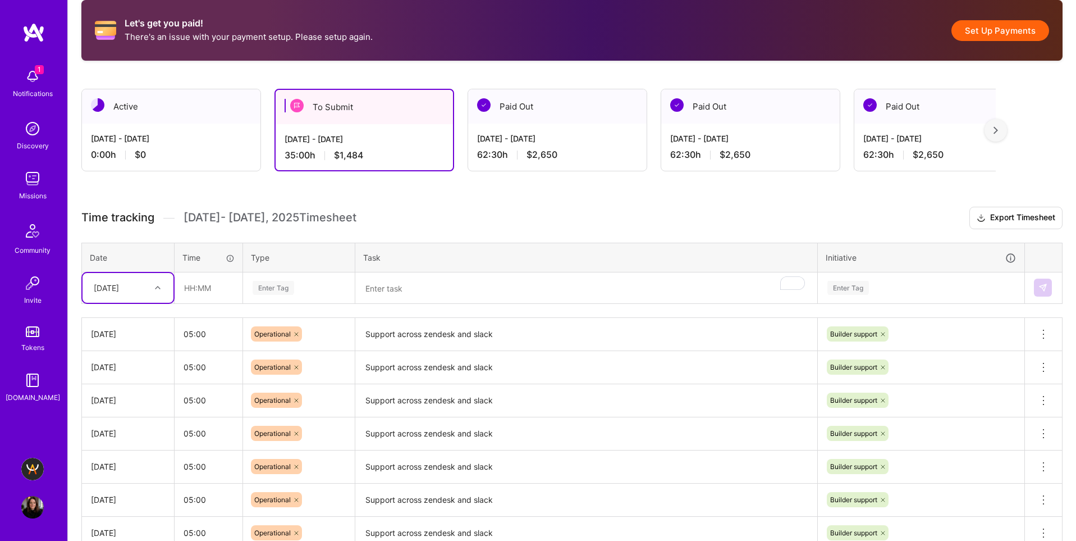
click at [113, 291] on div "[DATE]" at bounding box center [106, 288] width 25 height 12
click at [123, 405] on div "[DATE]" at bounding box center [128, 400] width 91 height 21
type input "05:00"
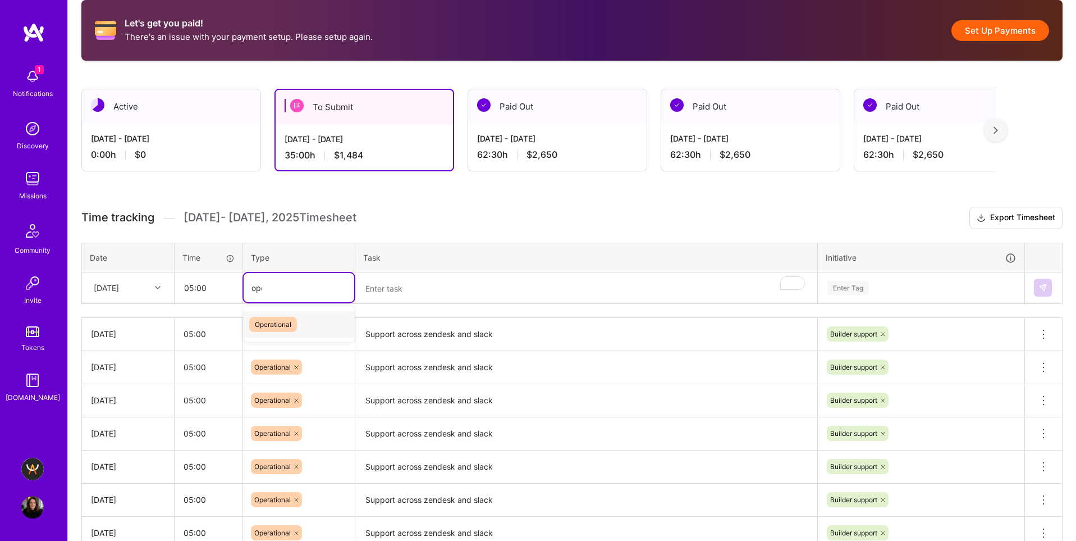
type input "oper"
drag, startPoint x: 277, startPoint y: 326, endPoint x: 283, endPoint y: 324, distance: 6.3
click at [276, 326] on span "Operational" at bounding box center [273, 324] width 48 height 15
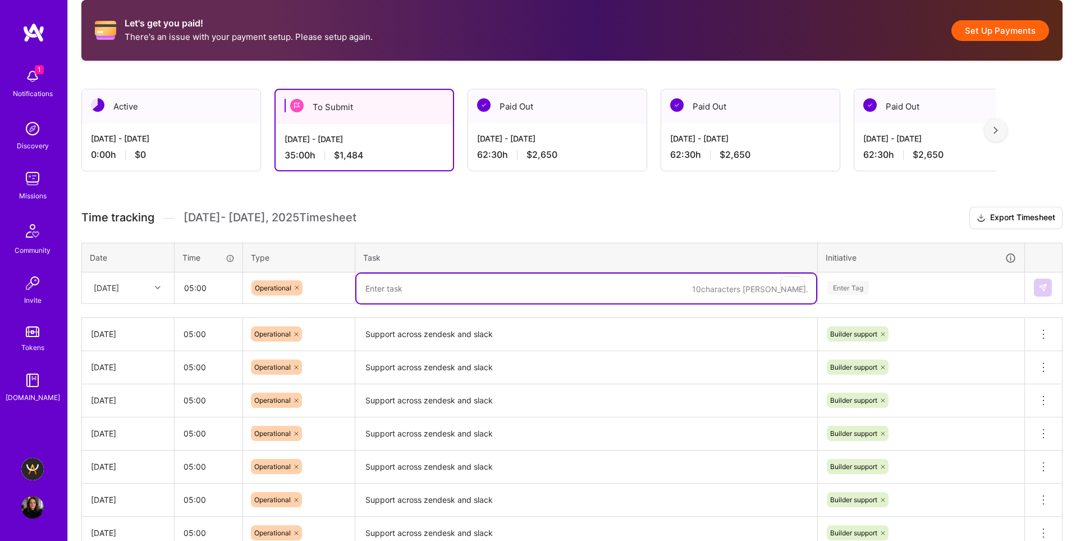
paste textarea "Support across zendesk and slack"
type textarea "Support across zendesk and slack"
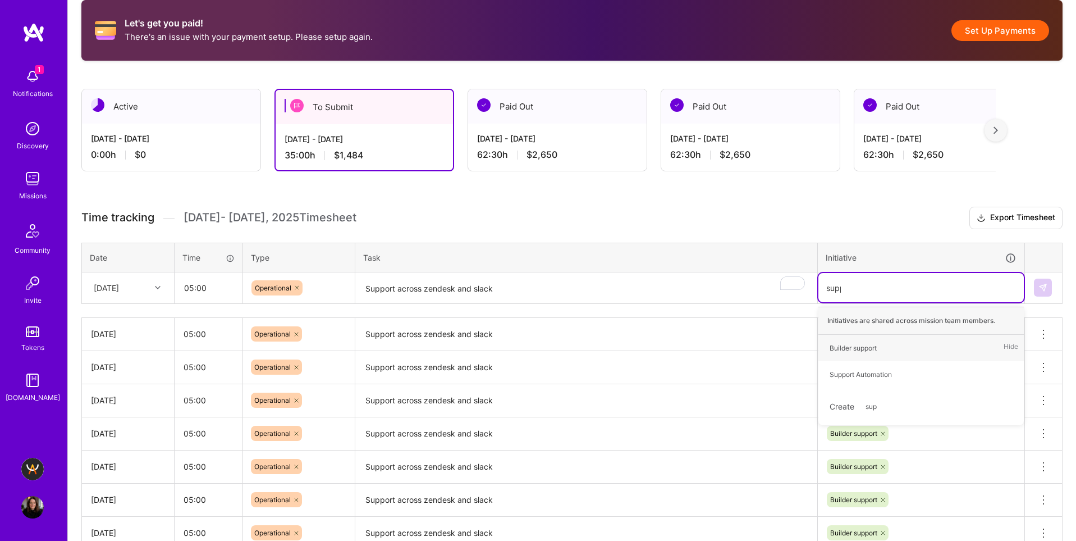
type input "suppo"
click at [859, 345] on div "Builder support" at bounding box center [853, 348] width 47 height 12
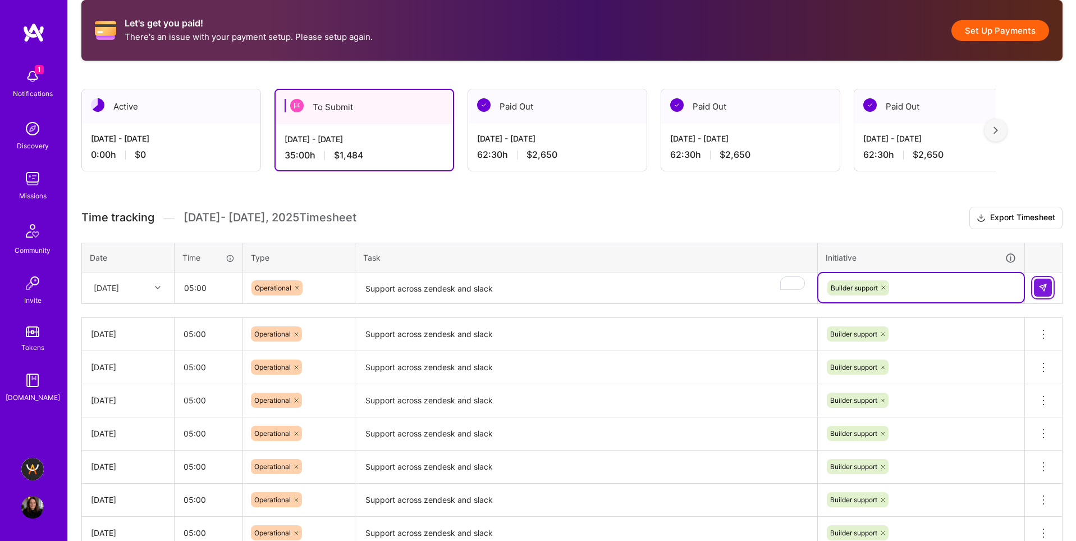
click at [1050, 292] on button at bounding box center [1043, 287] width 18 height 18
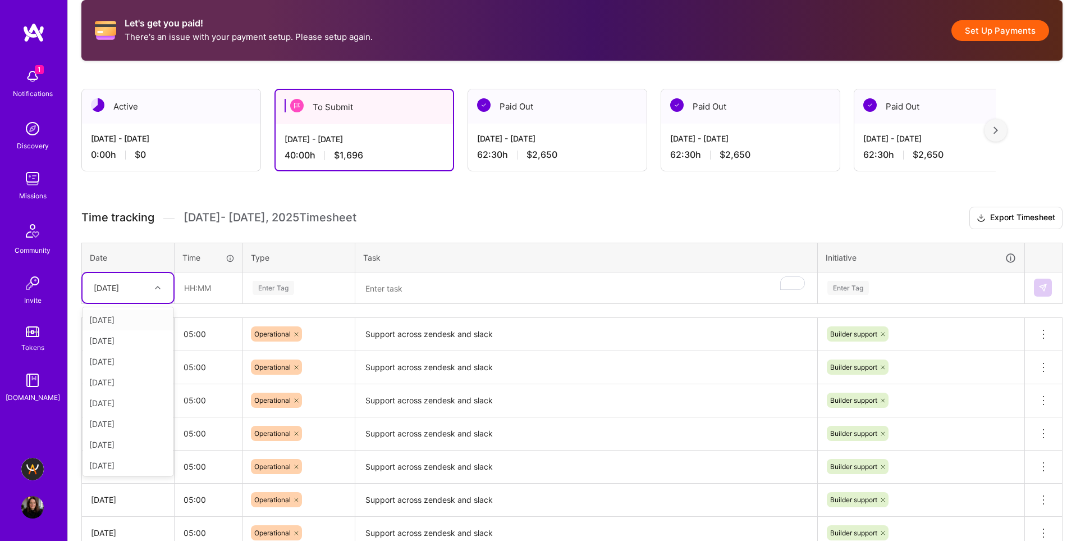
click at [117, 287] on div "[DATE]" at bounding box center [106, 288] width 25 height 12
click at [110, 421] on div "[DATE]" at bounding box center [128, 421] width 91 height 21
type input "05:00"
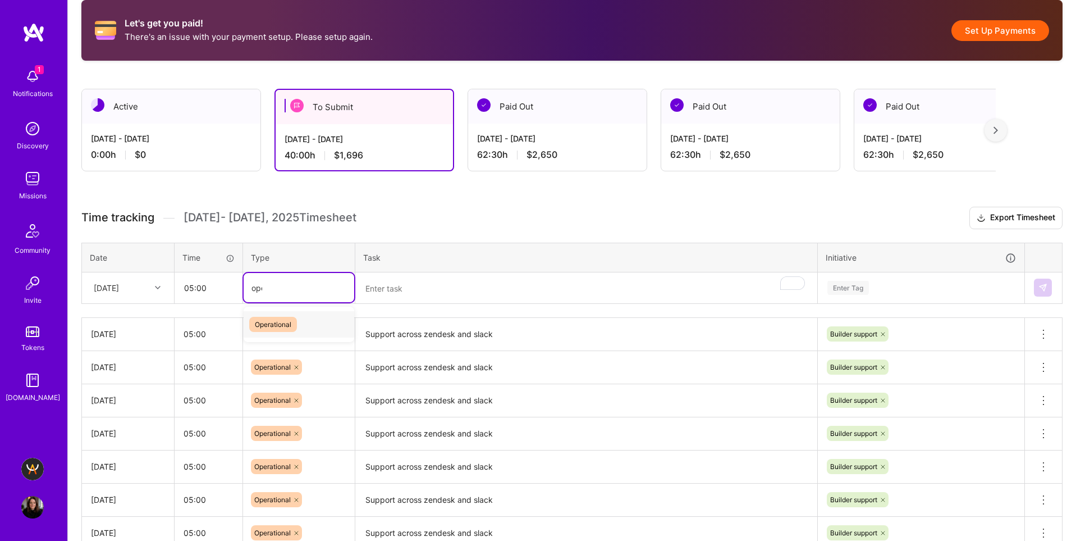
type input "oper"
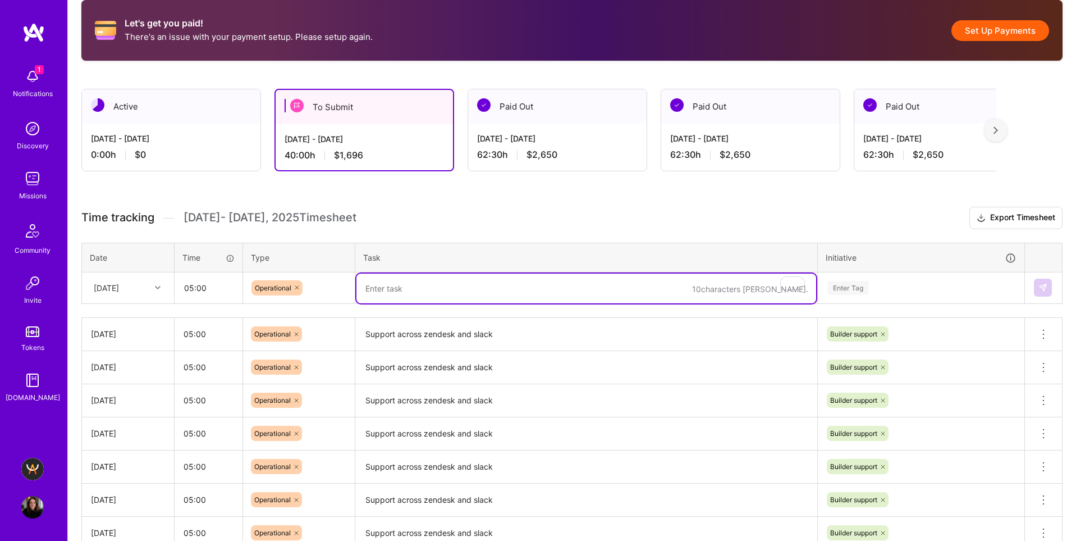
paste textarea "Support across zendesk and slack"
type textarea "Support across zendesk and slack"
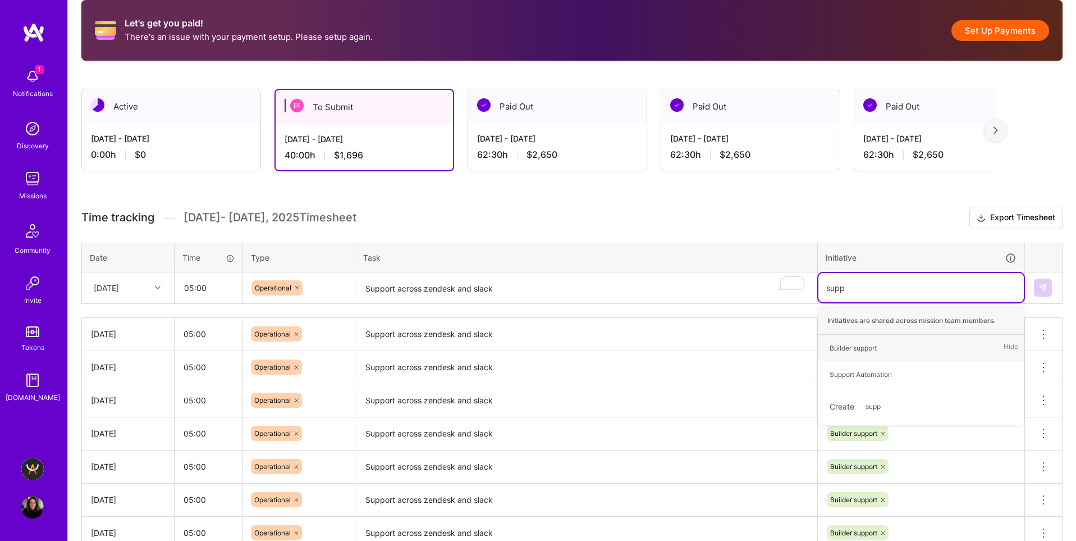
type input "suppo"
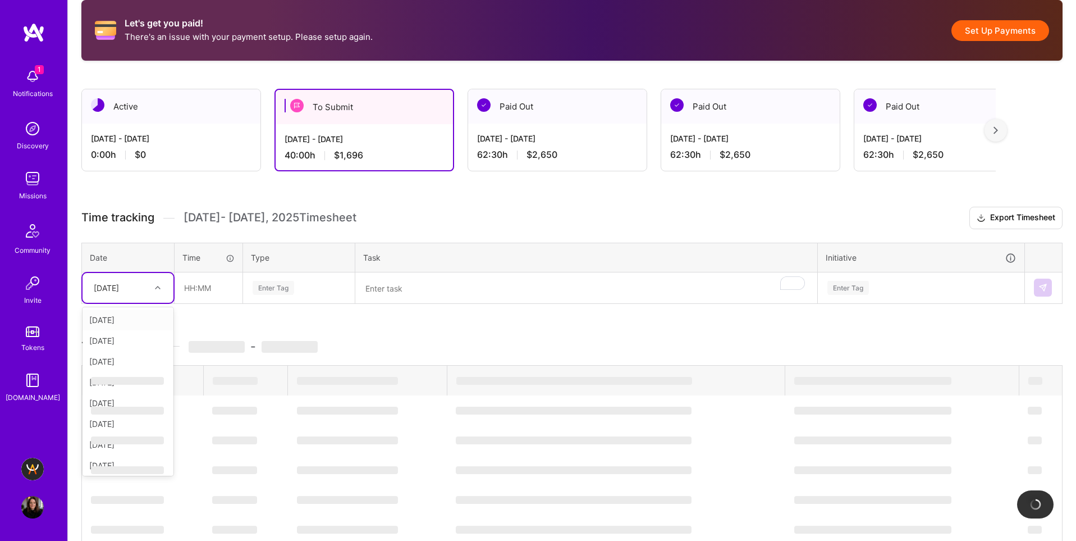
click at [119, 292] on div "[DATE]" at bounding box center [106, 288] width 25 height 12
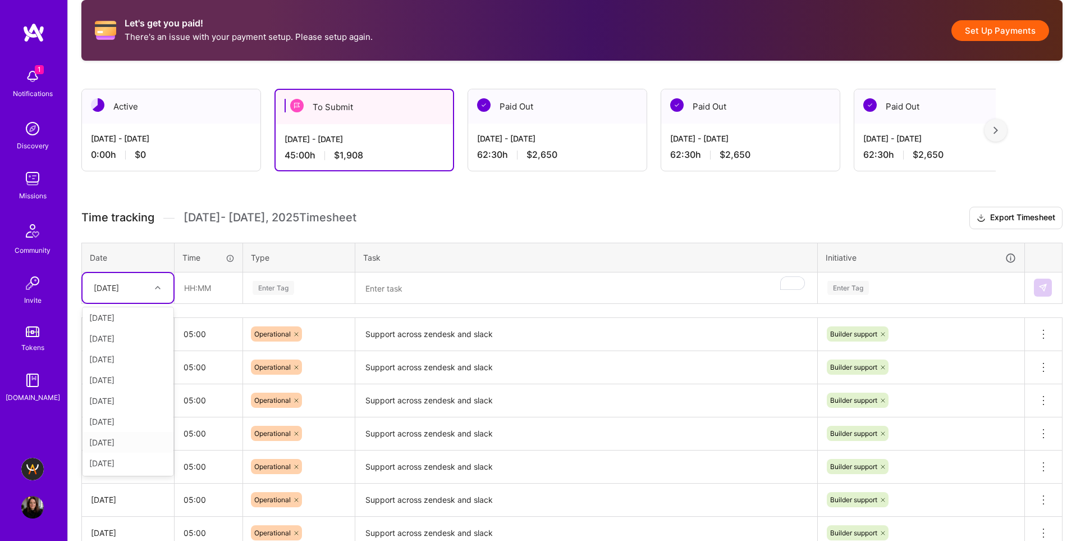
click at [108, 441] on div "[DATE]" at bounding box center [128, 442] width 91 height 21
type input "05:00"
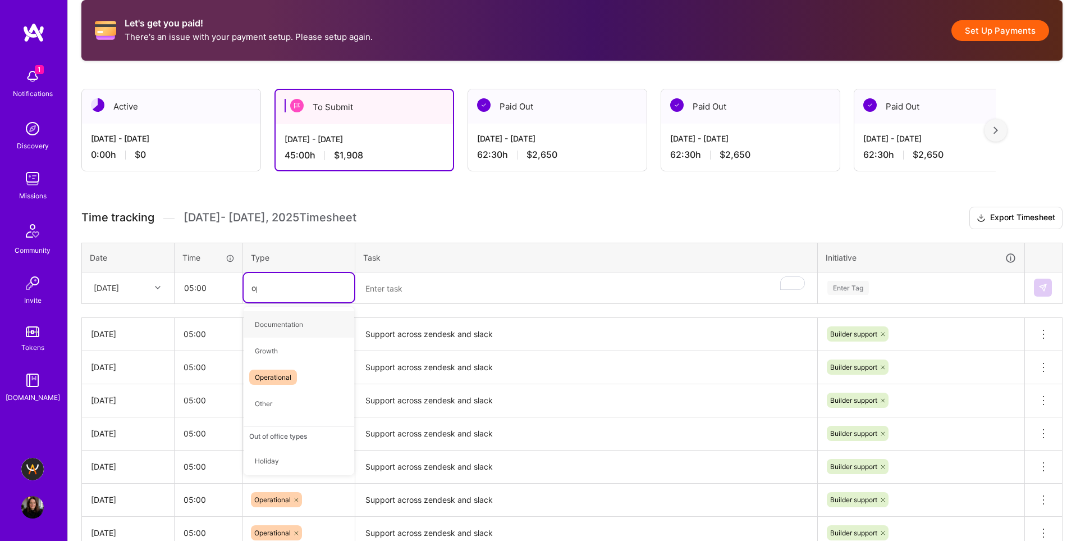
type input "oper"
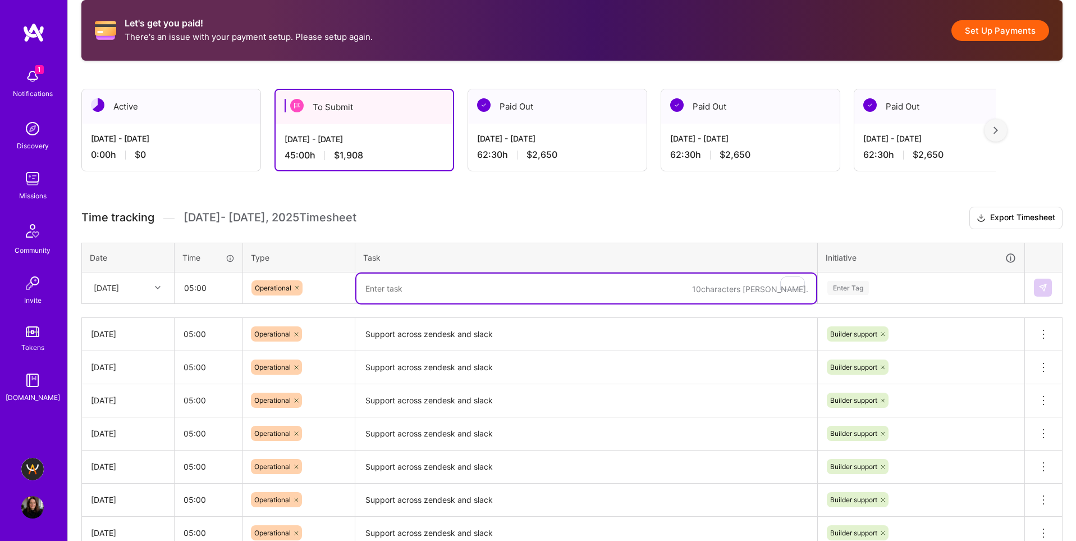
paste textarea "Support across zendesk and slack"
type textarea "Support across zendesk and slack"
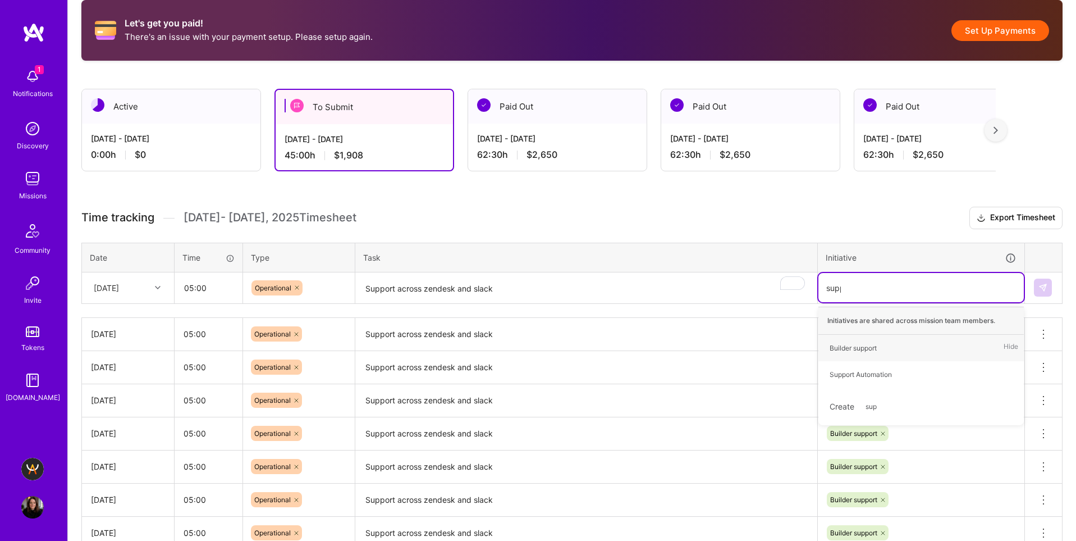
type input "suppo"
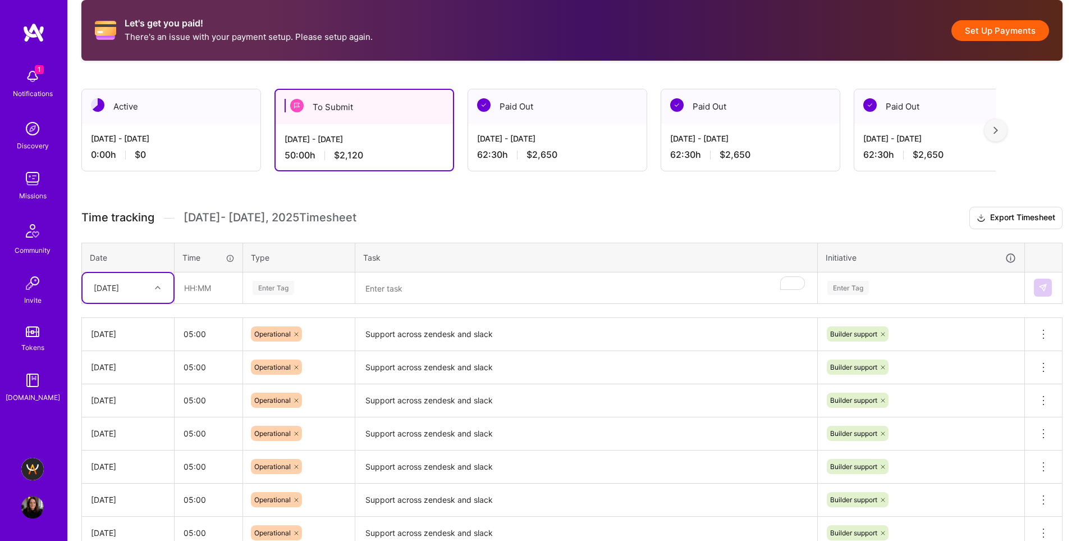
click at [119, 288] on div "[DATE]" at bounding box center [106, 288] width 25 height 12
click at [109, 459] on div "[DATE]" at bounding box center [128, 462] width 91 height 21
type input "05:00"
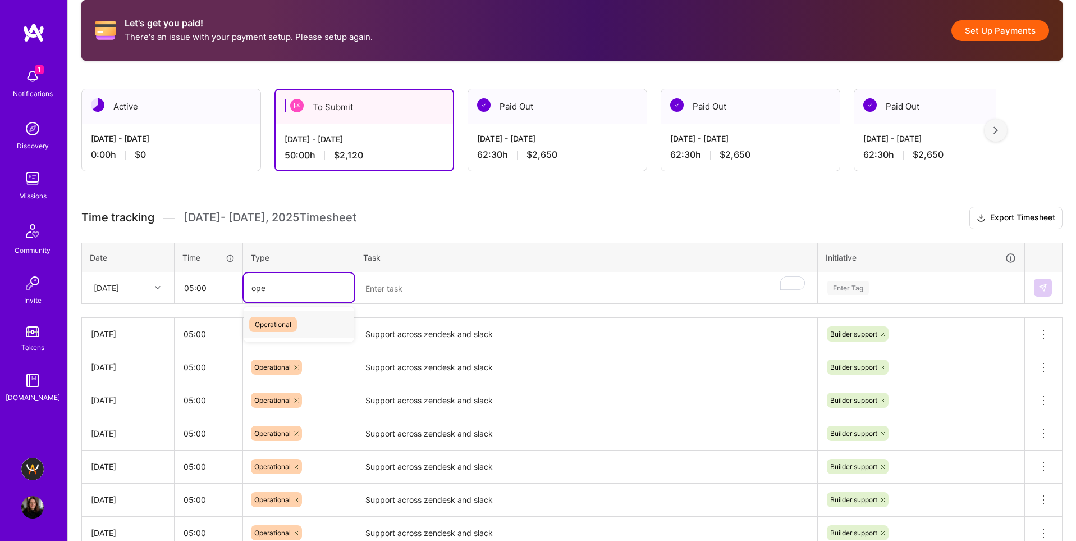
type input "oper"
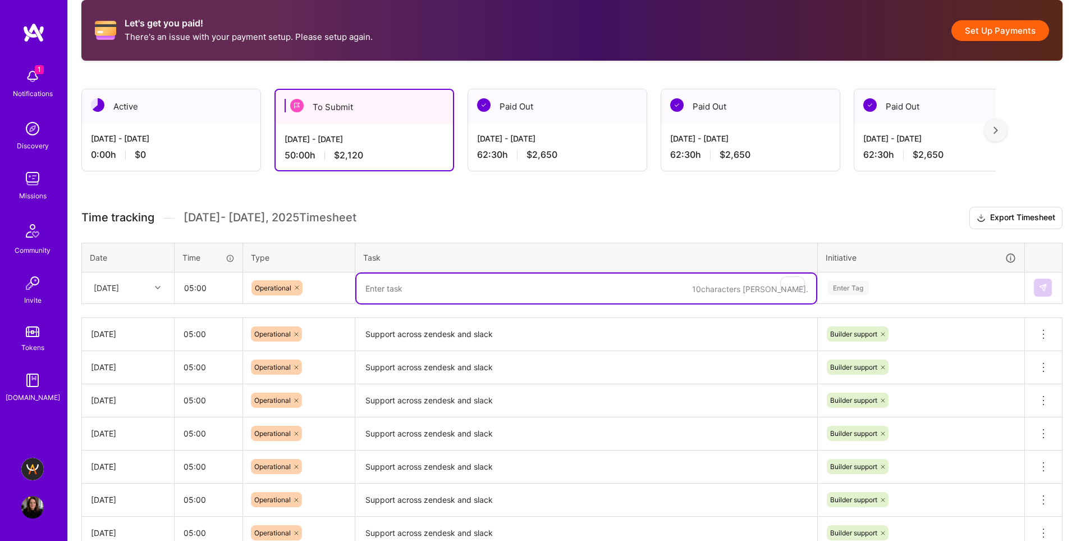
paste textarea "Support across zendesk and slack"
type textarea "Support across zendesk and slack"
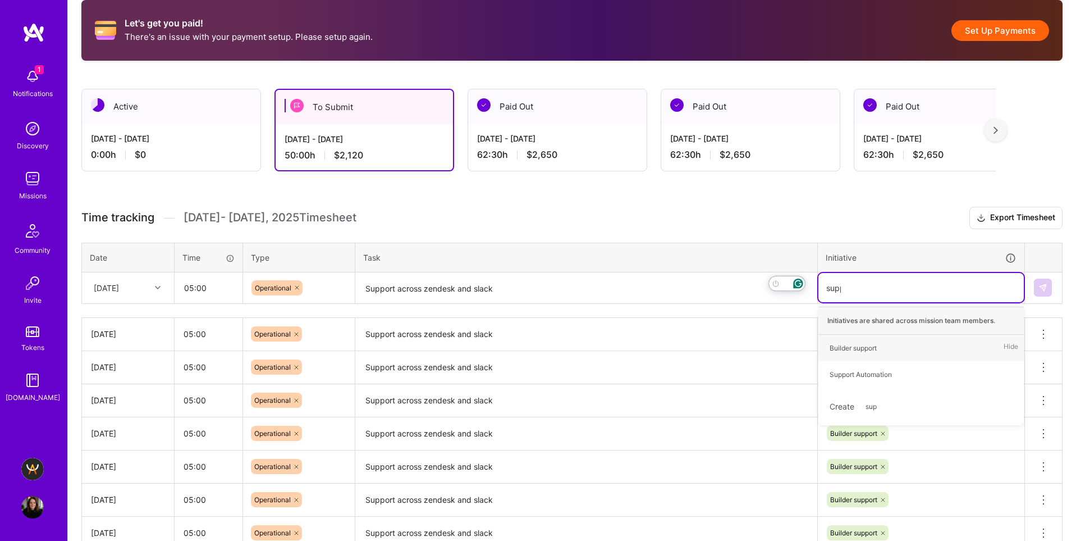
type input "suppo"
click at [863, 349] on div "Builder support" at bounding box center [853, 348] width 47 height 12
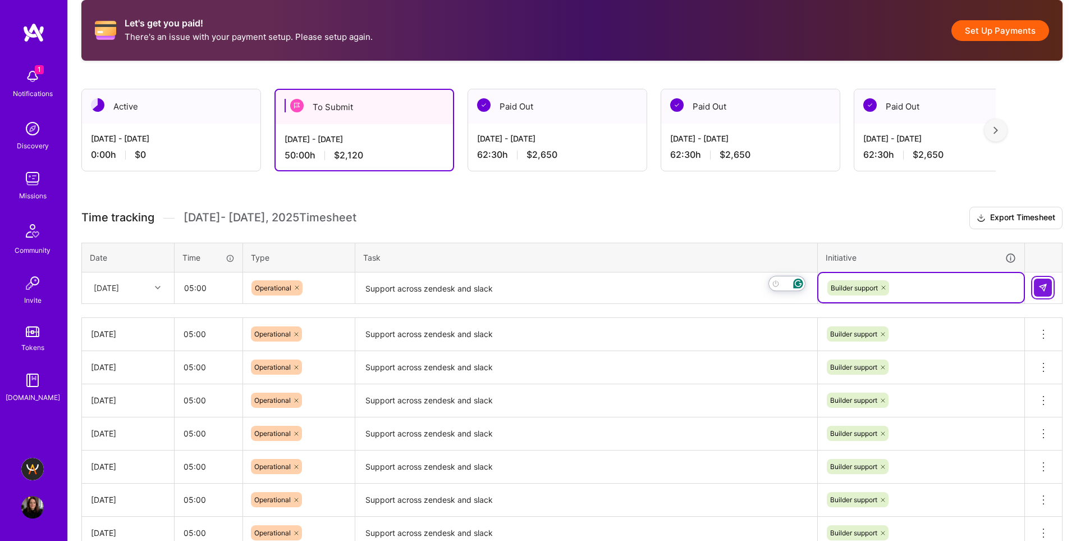
click at [1043, 288] on img at bounding box center [1042, 287] width 9 height 9
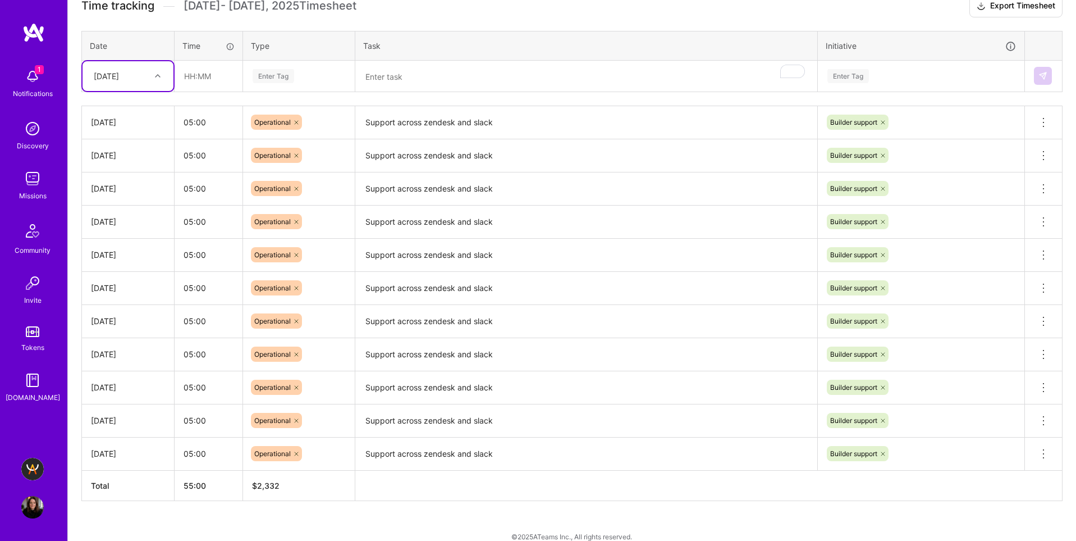
scroll to position [416, 0]
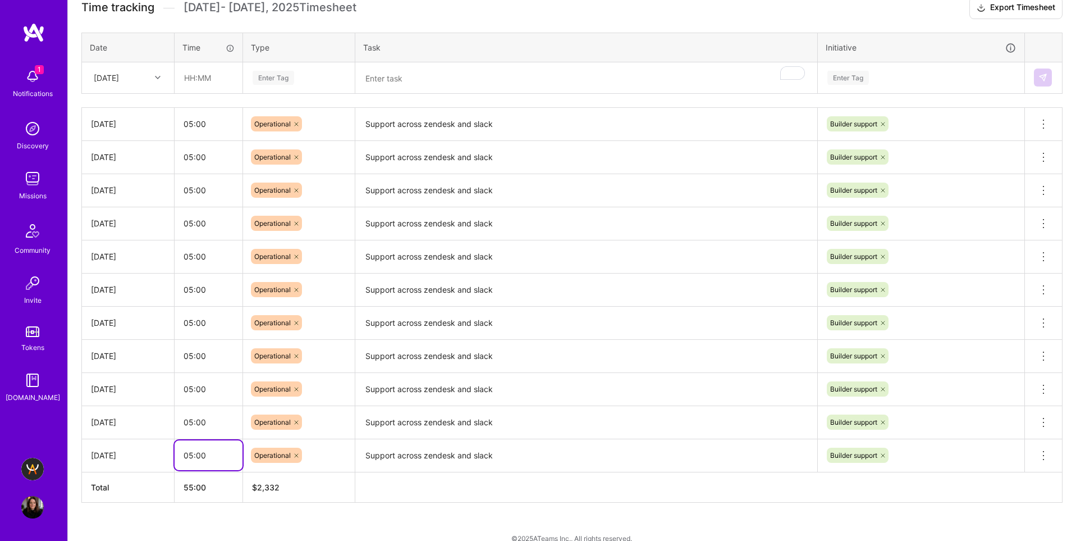
click at [190, 452] on input "05:00" at bounding box center [209, 455] width 68 height 30
type input "06:00"
click at [190, 428] on input "05:00" at bounding box center [209, 422] width 68 height 30
type input "05:00"
drag, startPoint x: 190, startPoint y: 388, endPoint x: 226, endPoint y: 375, distance: 38.7
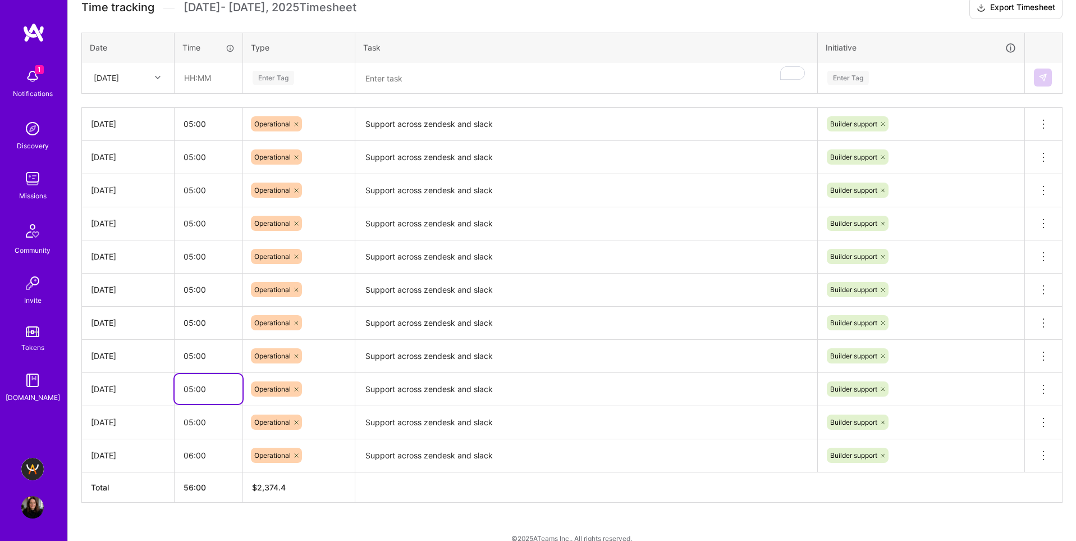
click at [193, 388] on input "05:00" at bounding box center [209, 389] width 68 height 30
type input "06:00"
click at [190, 354] on input "05:00" at bounding box center [209, 356] width 68 height 30
type input "06:00"
click at [191, 320] on input "05:00" at bounding box center [209, 323] width 68 height 30
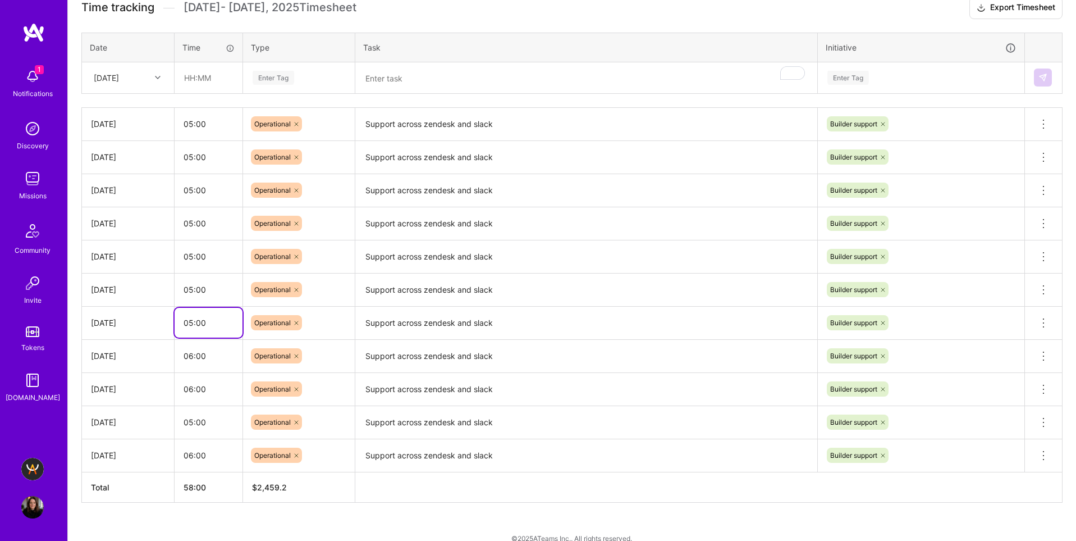
scroll to position [417, 0]
type input "06:00"
click at [189, 287] on input "05:00" at bounding box center [209, 289] width 68 height 30
type input "06:00"
click at [189, 256] on input "05:00" at bounding box center [209, 256] width 68 height 30
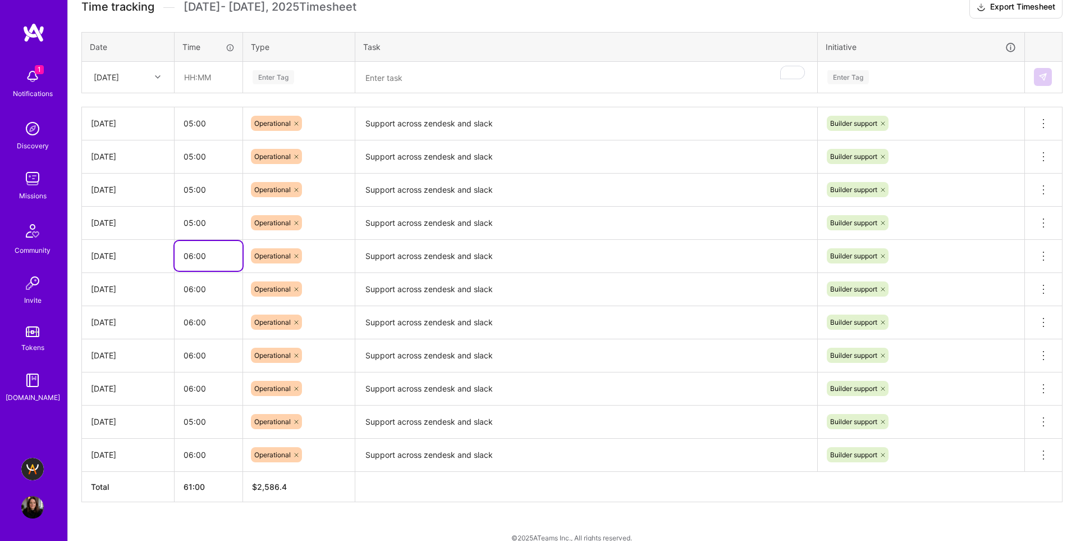
type input "06:00"
click at [191, 221] on input "05:00" at bounding box center [209, 223] width 68 height 30
type input "06:00"
click at [198, 186] on input "05:00" at bounding box center [209, 190] width 68 height 30
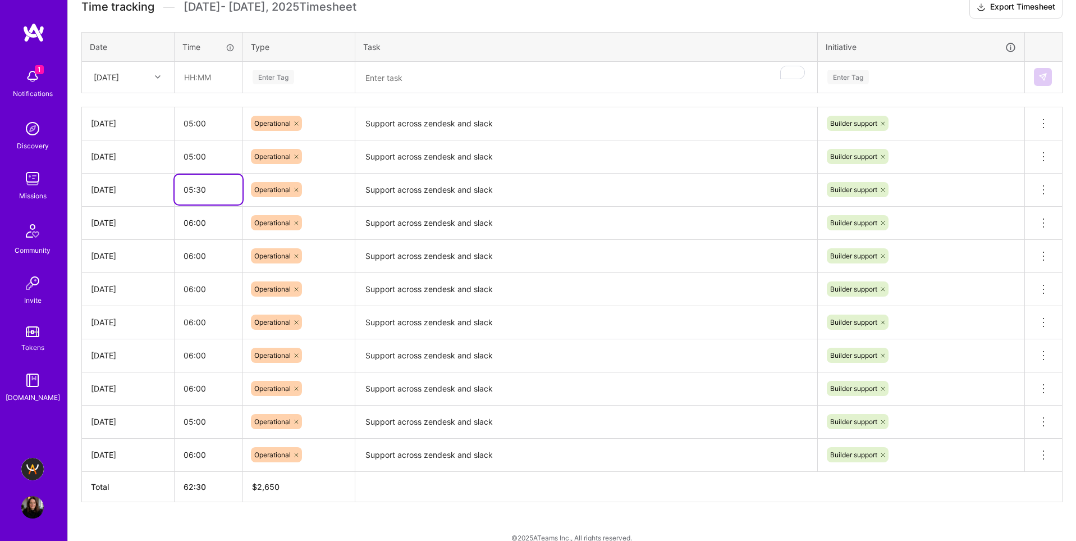
type input "05:30"
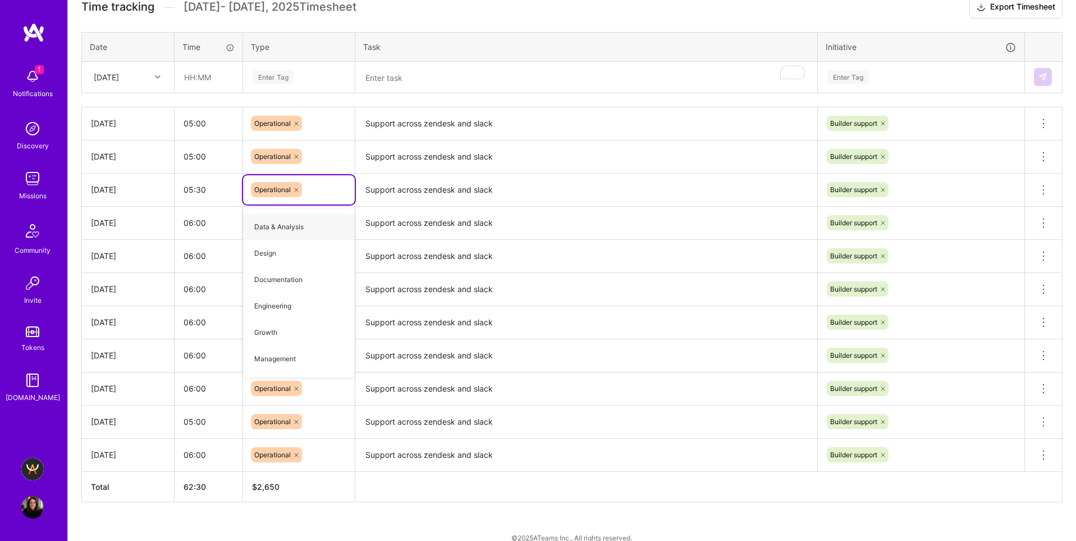
click at [398, 502] on div "Let's get you paid! There's an issue with your payment setup. Please setup agai…" at bounding box center [572, 166] width 1008 height 781
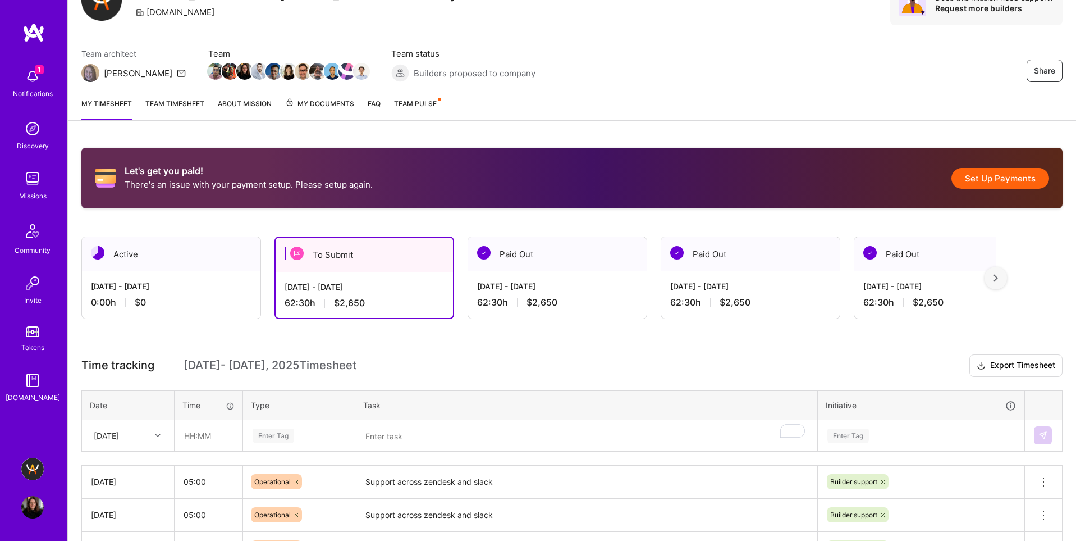
scroll to position [0, 0]
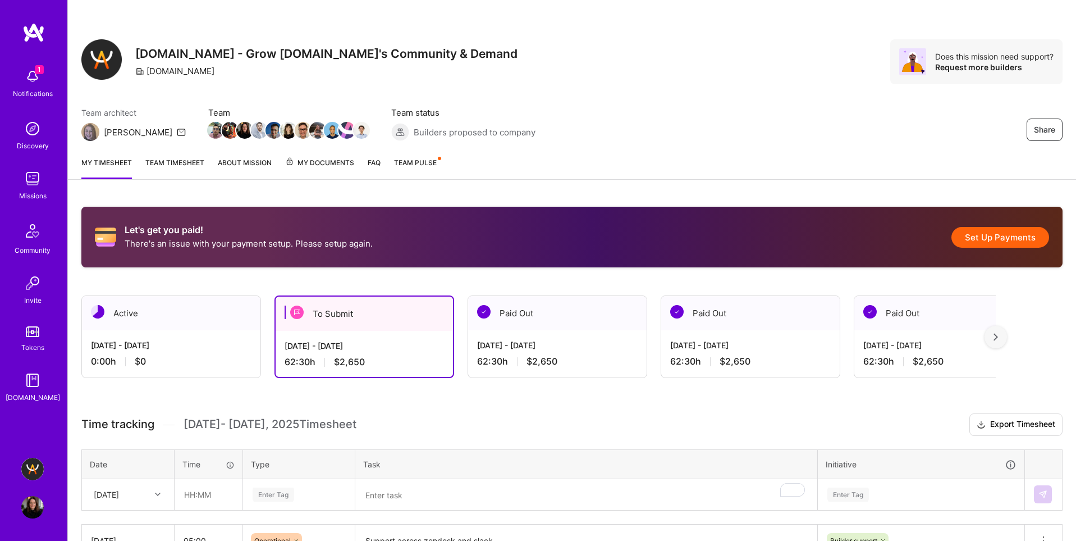
click at [984, 232] on button "Set Up Payments" at bounding box center [1000, 237] width 98 height 21
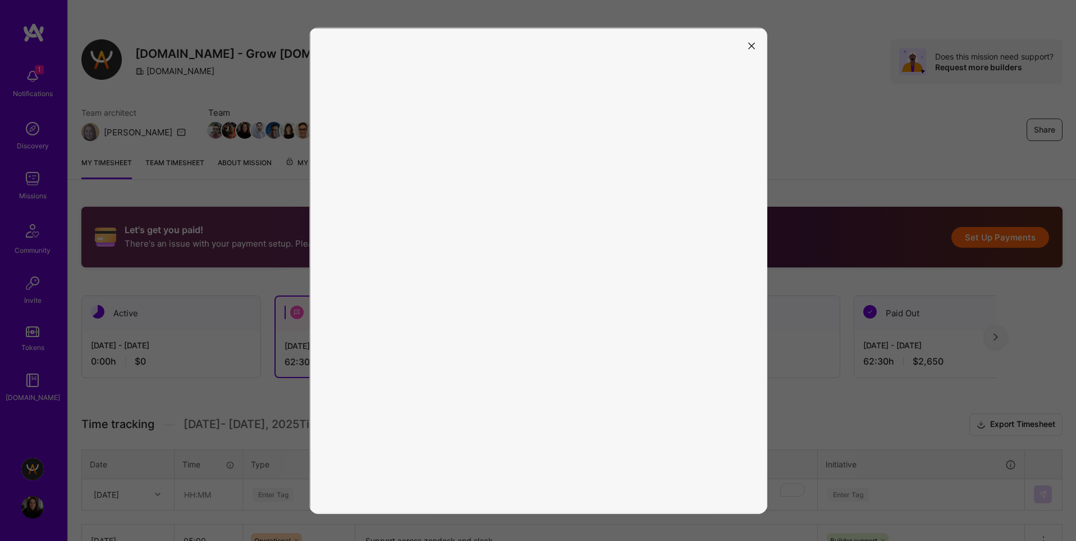
click at [746, 42] on button "modal" at bounding box center [751, 45] width 13 height 19
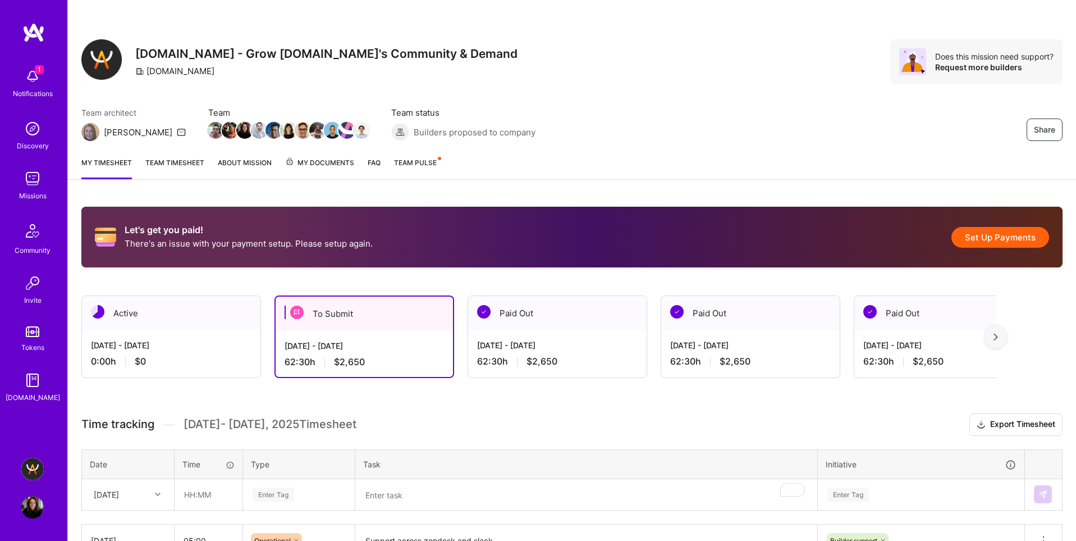
click at [1015, 239] on button "Set Up Payments" at bounding box center [1000, 237] width 98 height 21
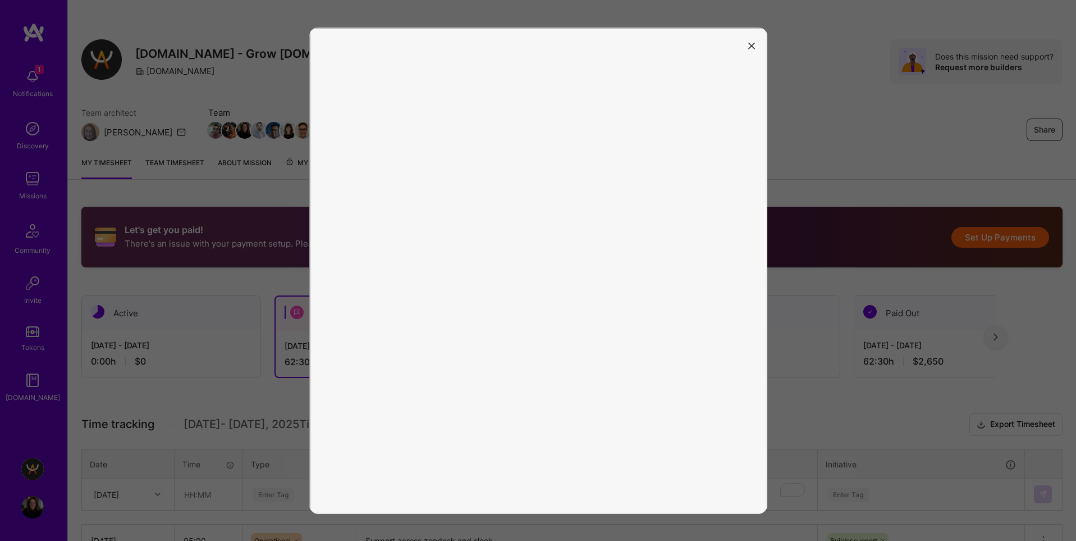
click at [753, 44] on icon "modal" at bounding box center [751, 46] width 7 height 7
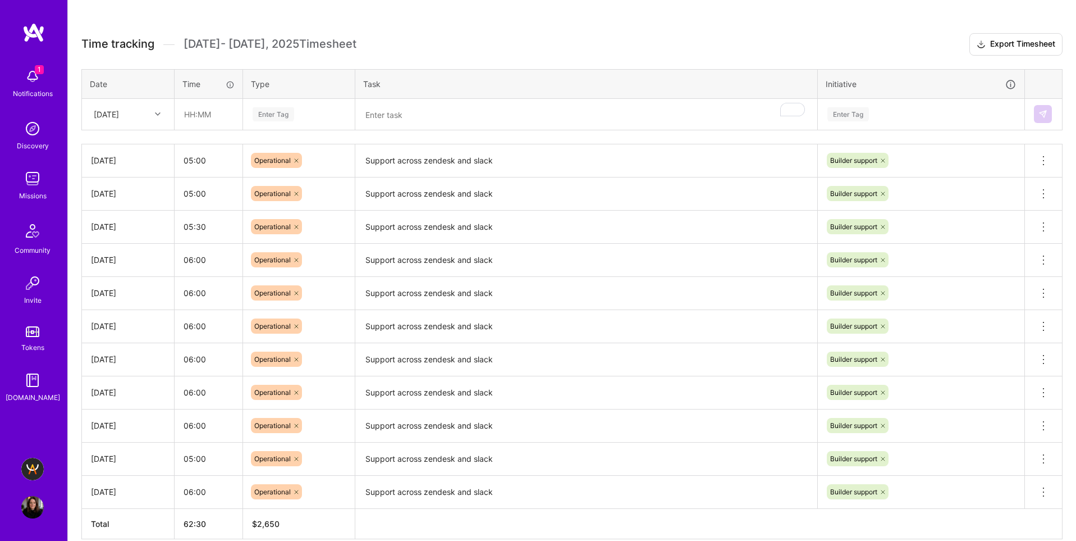
scroll to position [378, 0]
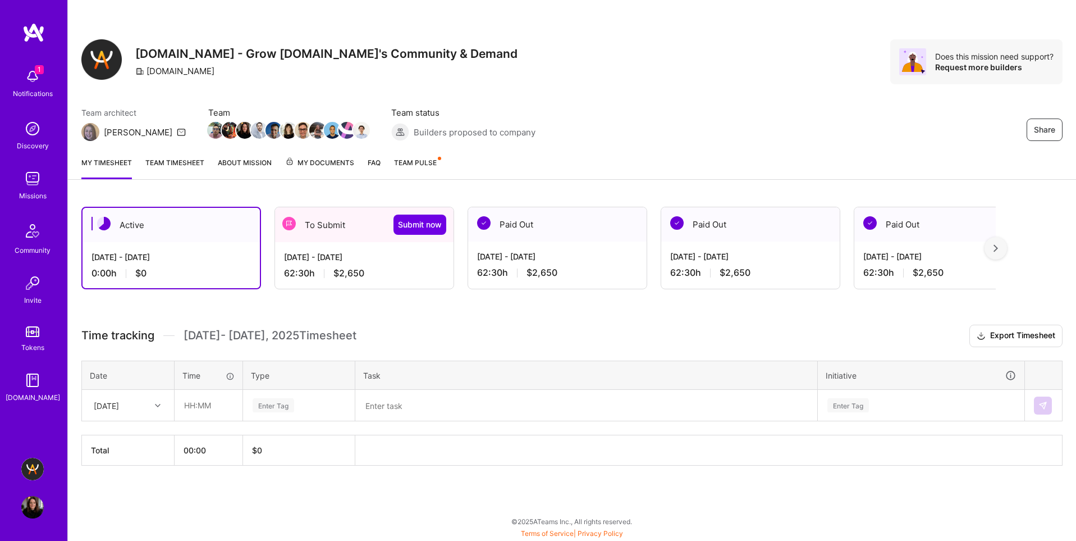
click at [429, 264] on div "[DATE] - [DATE] 62:30 h $2,650" at bounding box center [364, 265] width 178 height 46
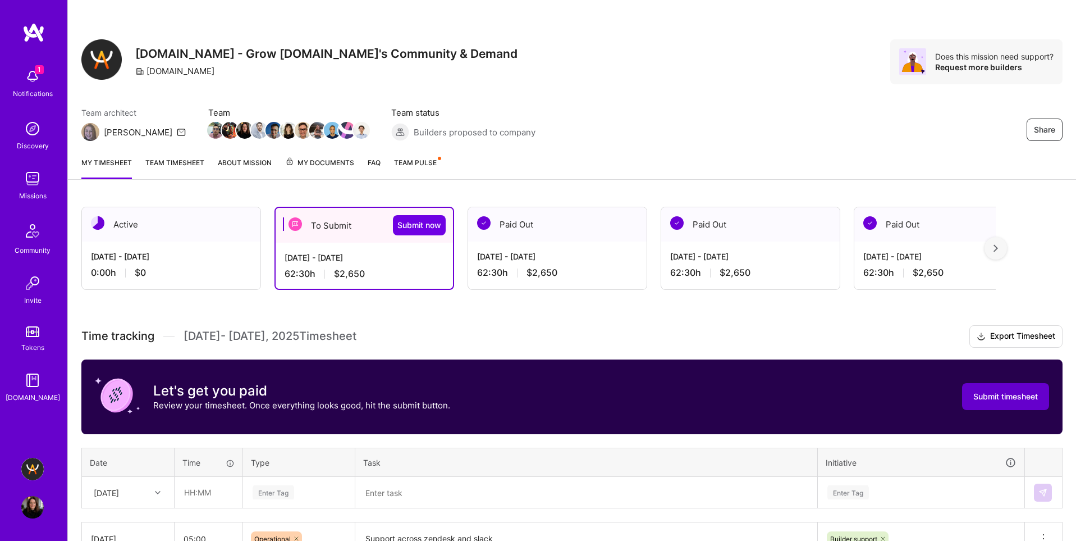
click at [1006, 394] on span "Submit timesheet" at bounding box center [1005, 396] width 65 height 11
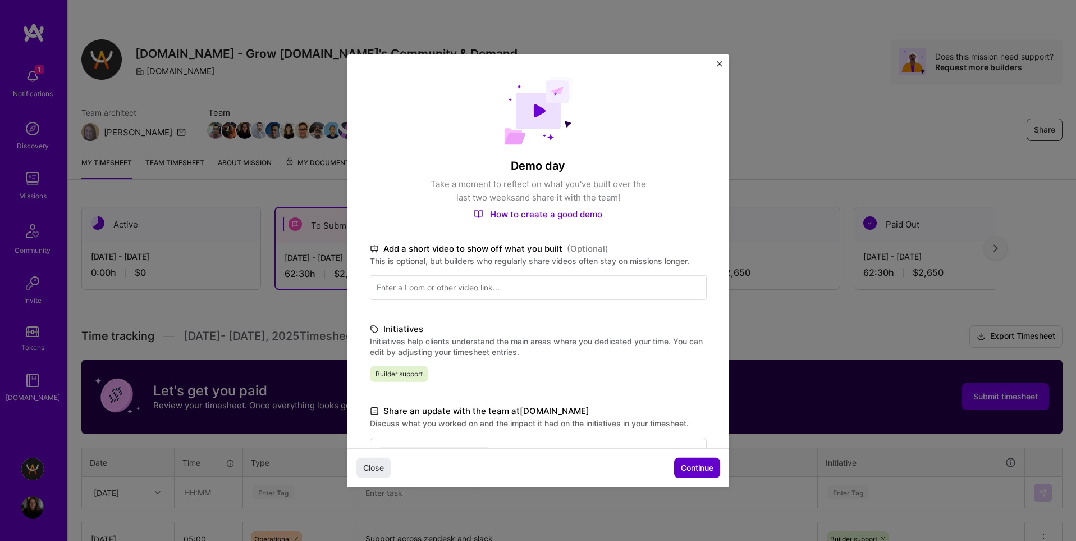
click at [697, 471] on span "Continue" at bounding box center [697, 467] width 33 height 11
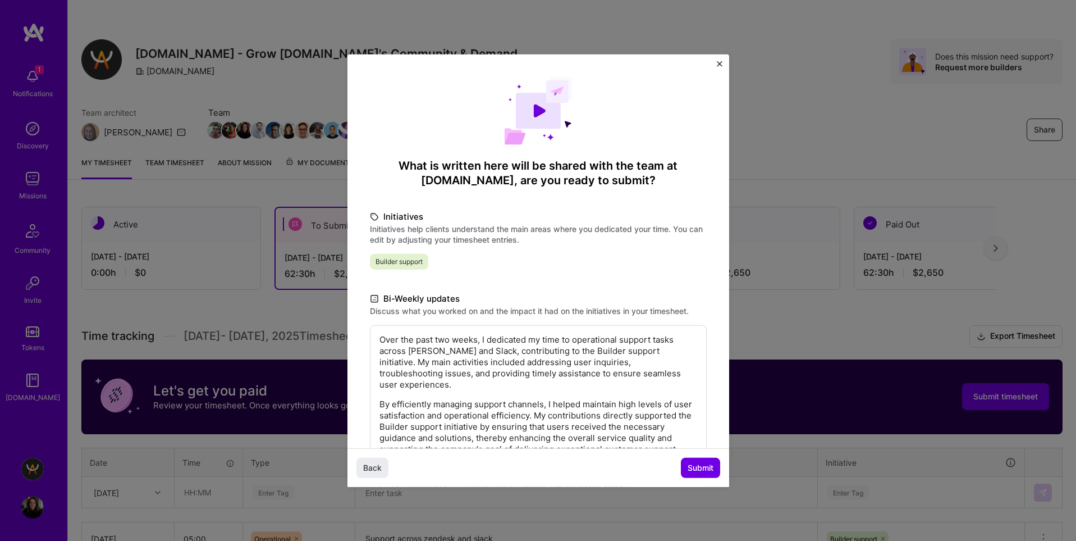
scroll to position [66, 0]
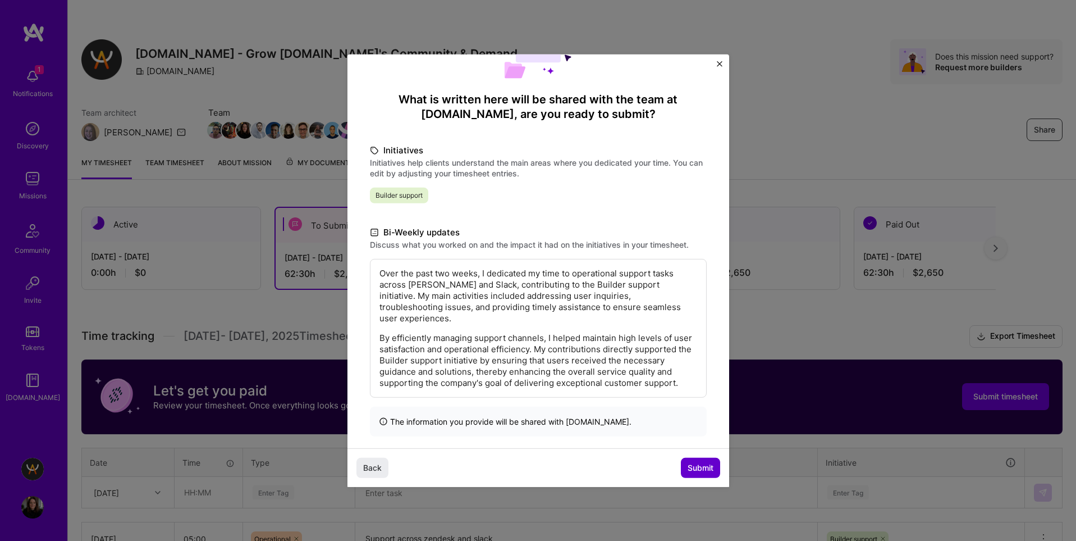
click at [704, 465] on span "Submit" at bounding box center [701, 467] width 26 height 11
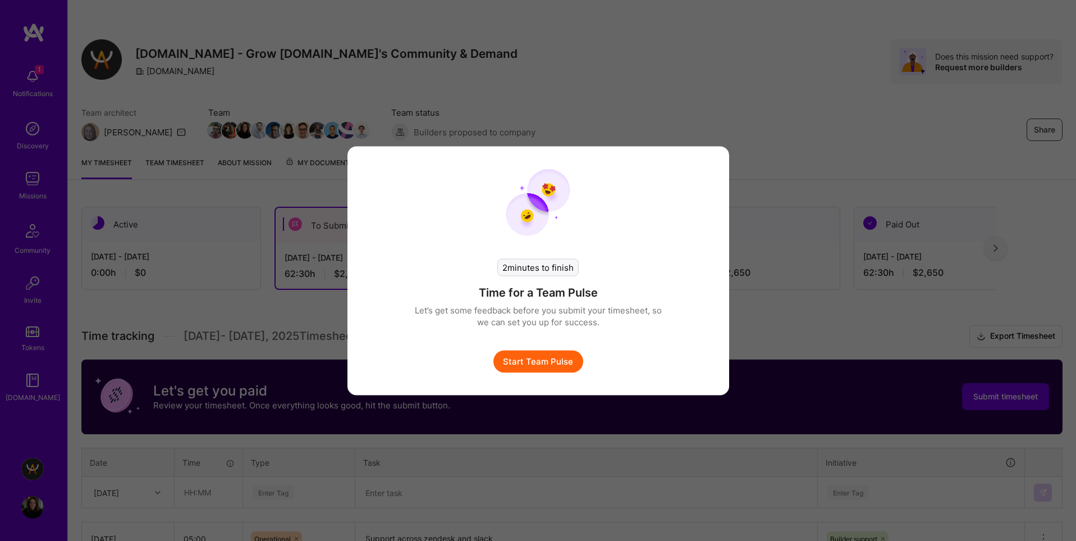
click at [533, 366] on button "Start Team Pulse" at bounding box center [538, 361] width 90 height 22
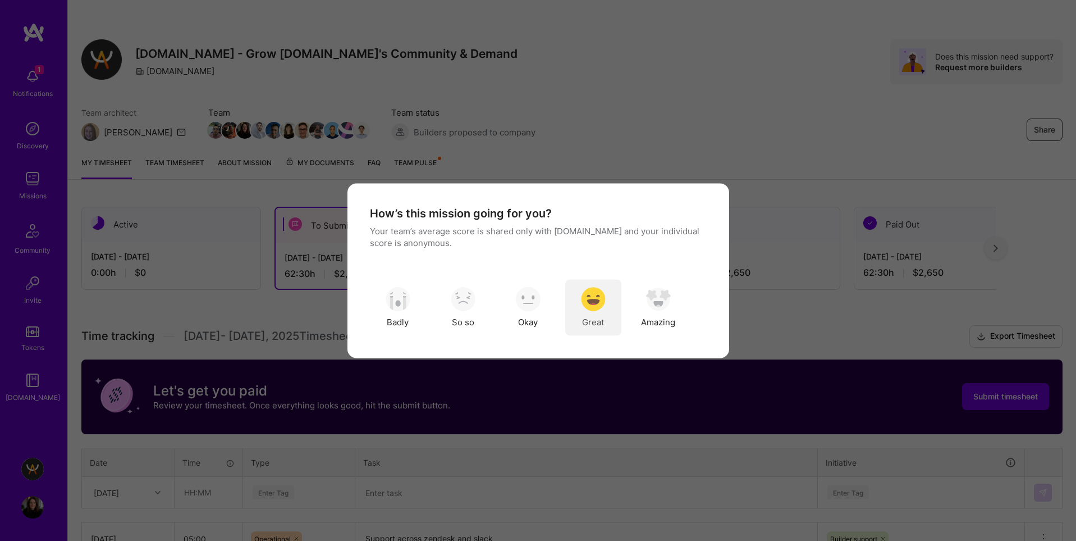
click at [584, 296] on img "modal" at bounding box center [593, 299] width 25 height 25
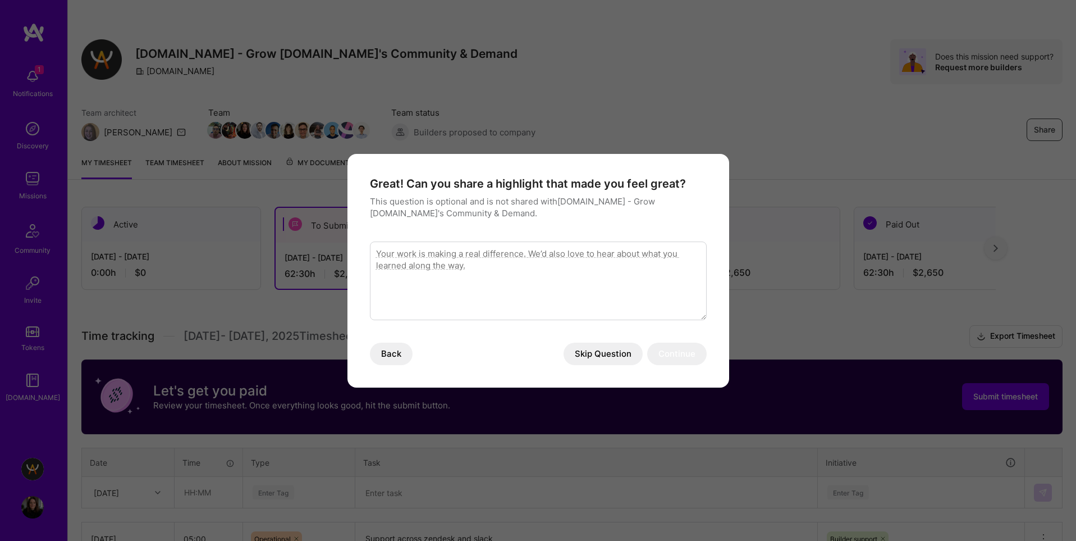
click at [630, 359] on button "Skip Question" at bounding box center [603, 353] width 79 height 22
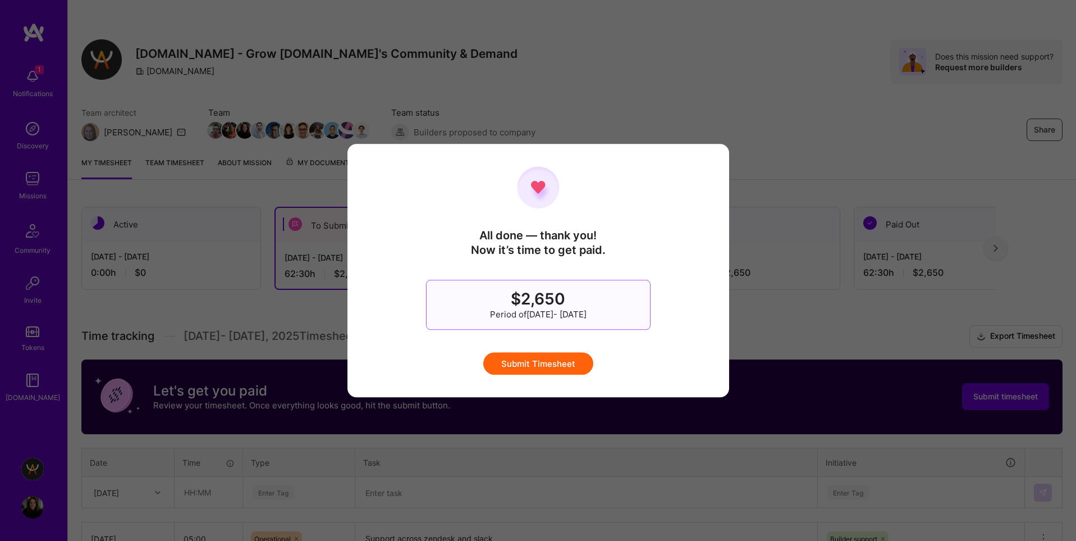
click at [543, 357] on button "Submit Timesheet" at bounding box center [538, 363] width 110 height 22
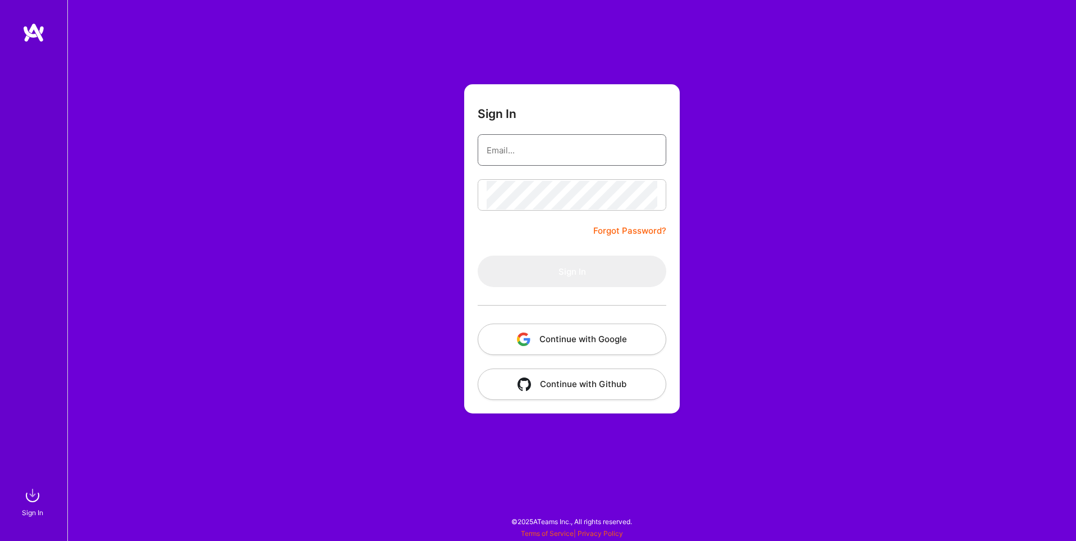
type input "sarahjanemills@gmail.com"
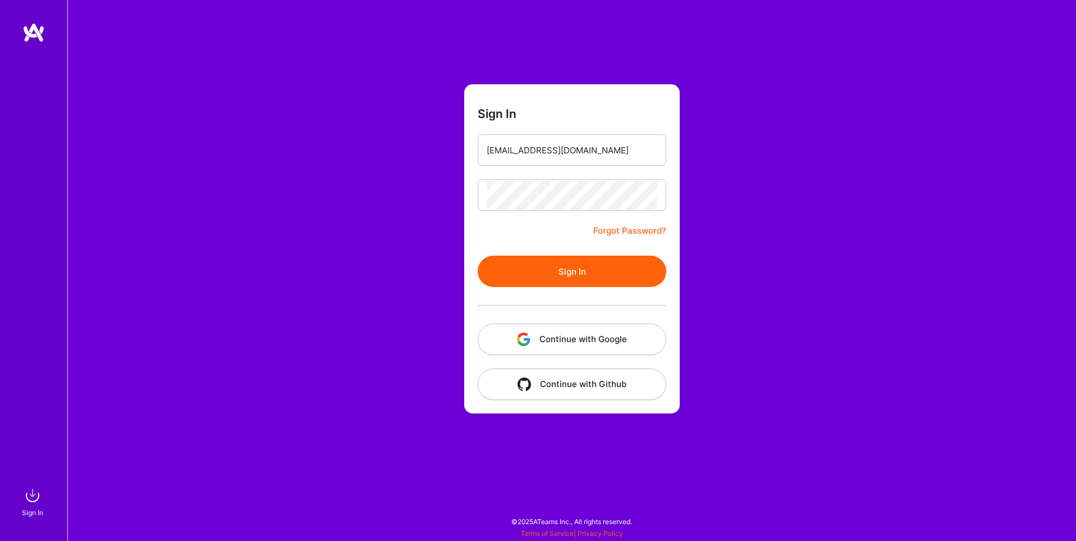
click at [547, 342] on button "Continue with Google" at bounding box center [572, 338] width 189 height 31
